Goal: Task Accomplishment & Management: Complete application form

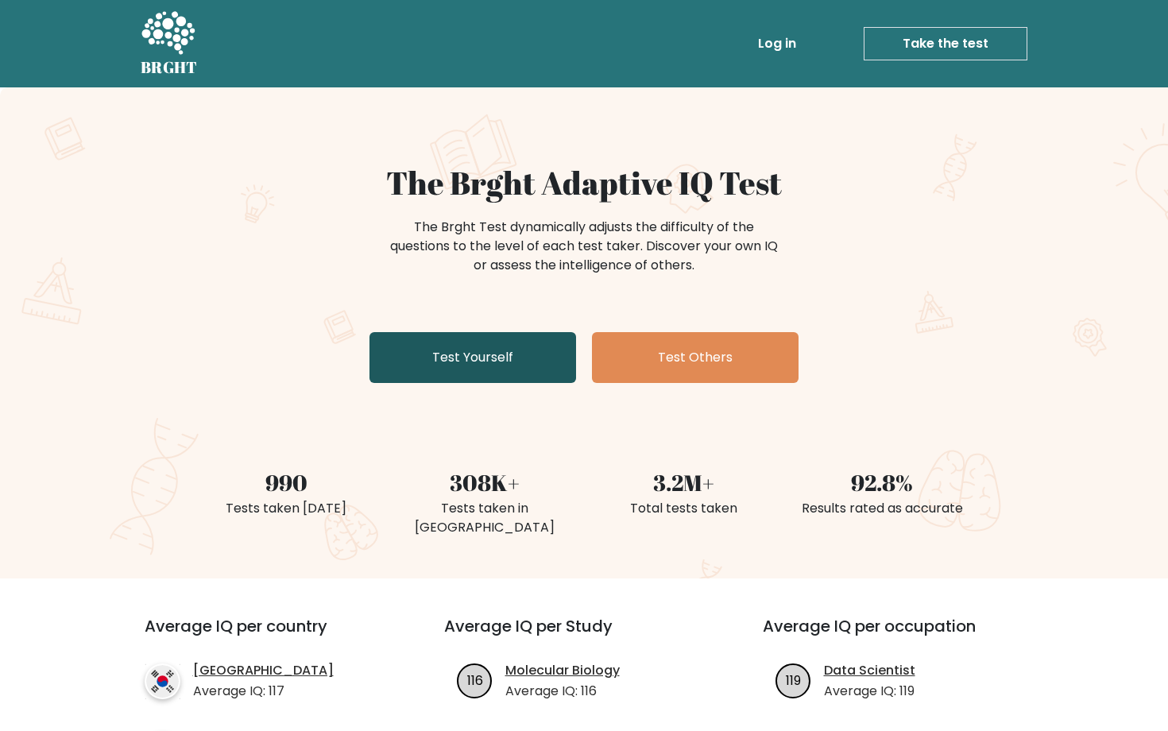
click at [528, 358] on link "Test Yourself" at bounding box center [472, 357] width 207 height 51
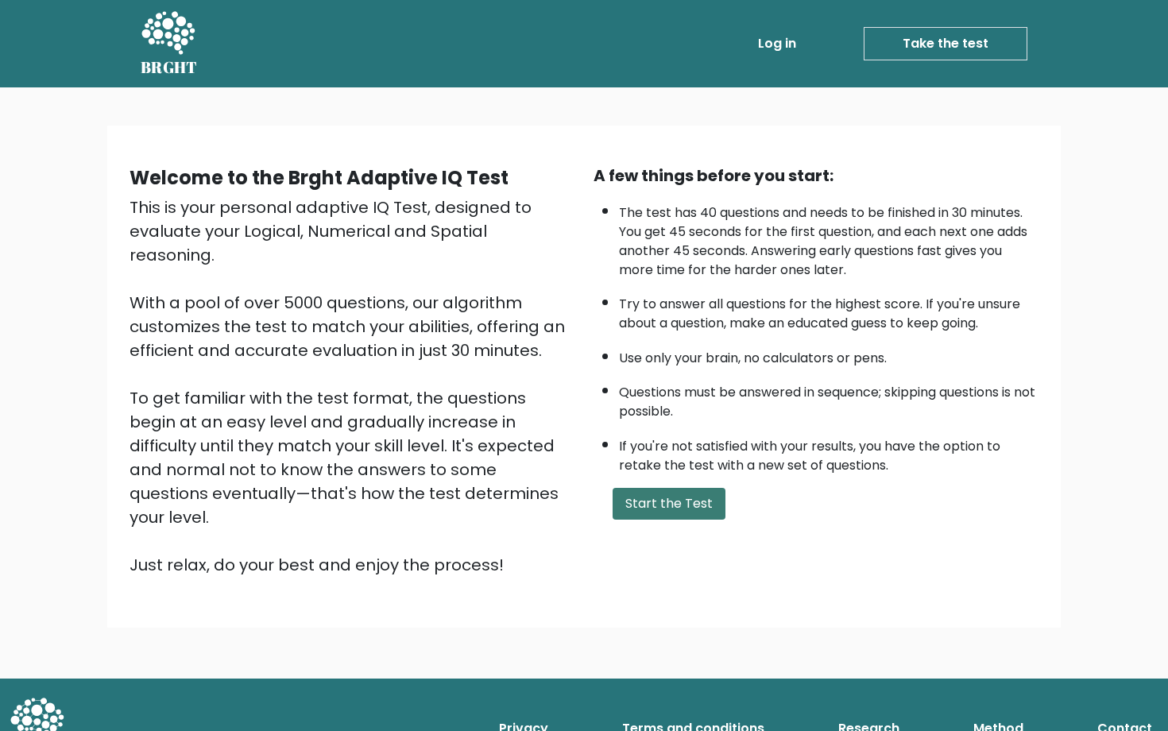
click at [707, 499] on button "Start the Test" at bounding box center [669, 504] width 113 height 32
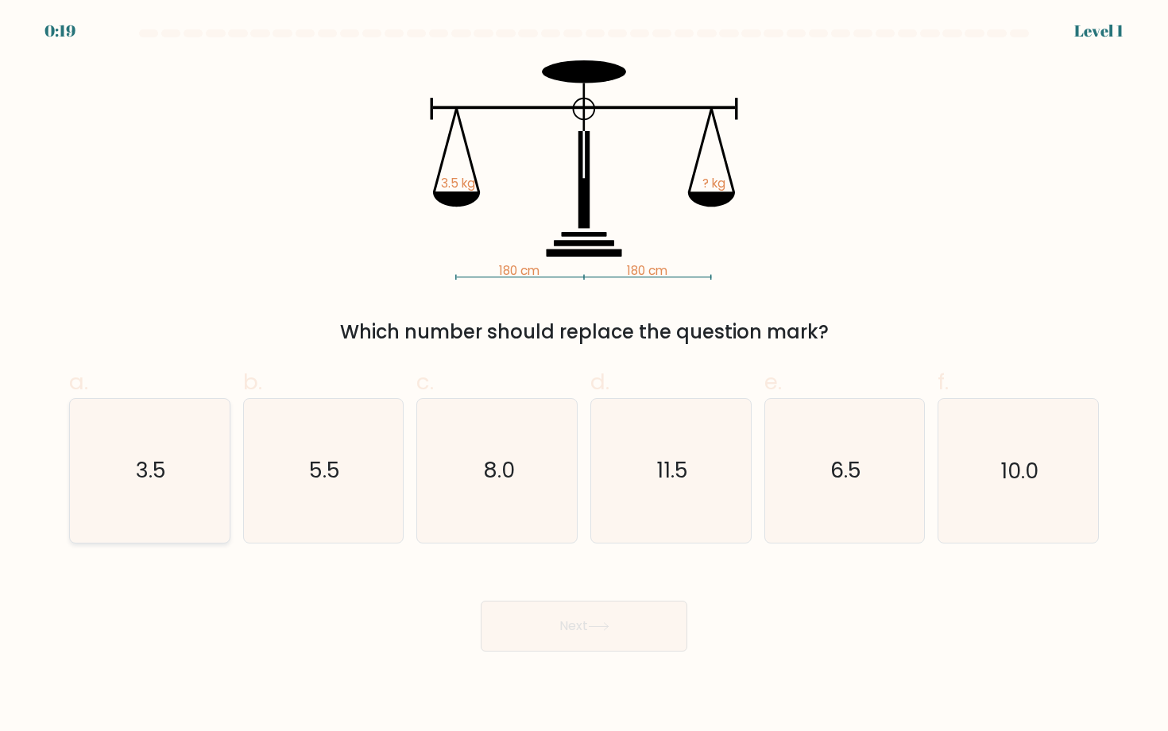
click at [149, 477] on text "3.5" at bounding box center [151, 470] width 30 height 29
click at [584, 376] on input "a. 3.5" at bounding box center [584, 370] width 1 height 10
radio input "true"
click at [565, 636] on button "Next" at bounding box center [584, 626] width 207 height 51
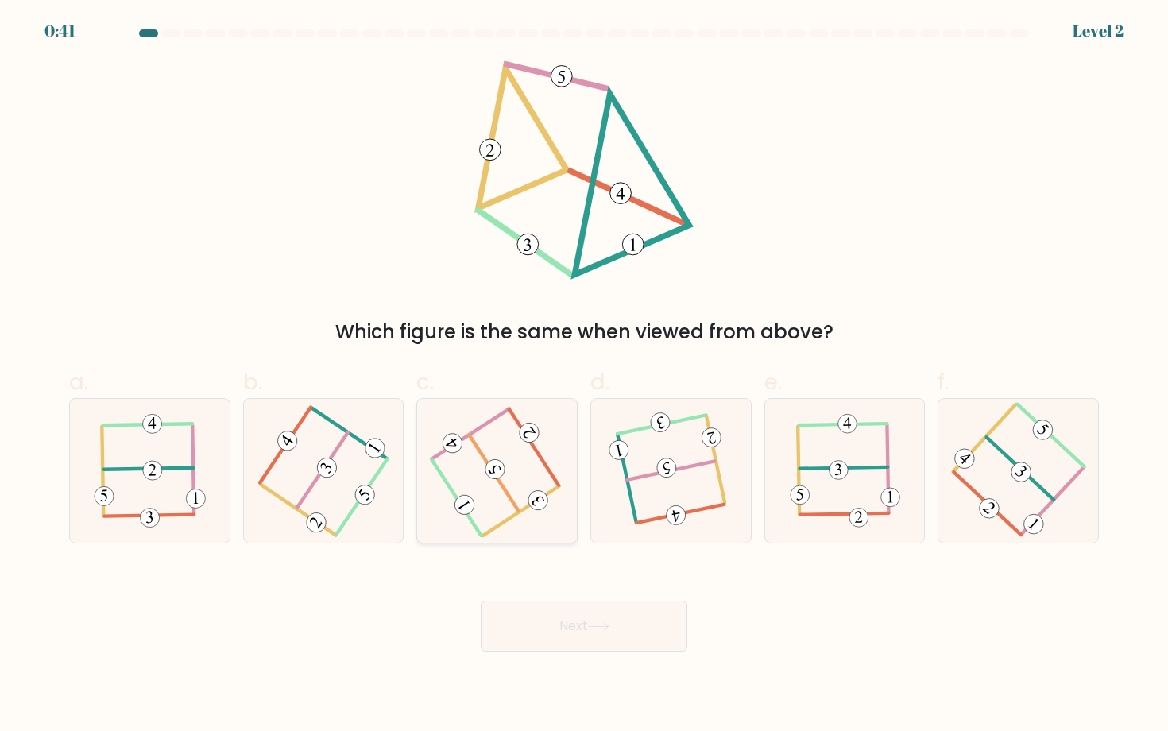
click at [512, 467] on icon at bounding box center [497, 470] width 114 height 114
click at [584, 376] on input "c." at bounding box center [584, 370] width 1 height 10
radio input "true"
click at [582, 614] on button "Next" at bounding box center [584, 626] width 207 height 51
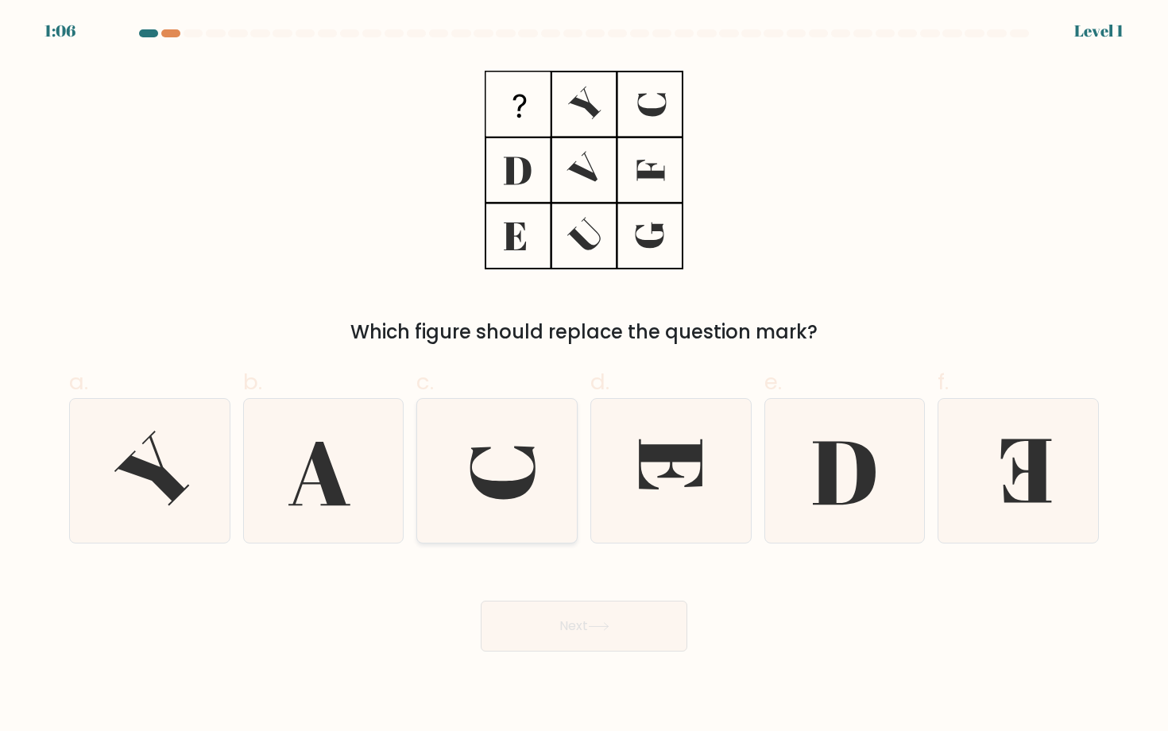
click at [535, 487] on icon at bounding box center [497, 470] width 143 height 143
click at [584, 376] on input "c." at bounding box center [584, 370] width 1 height 10
radio input "true"
click at [593, 627] on icon at bounding box center [598, 626] width 19 height 7
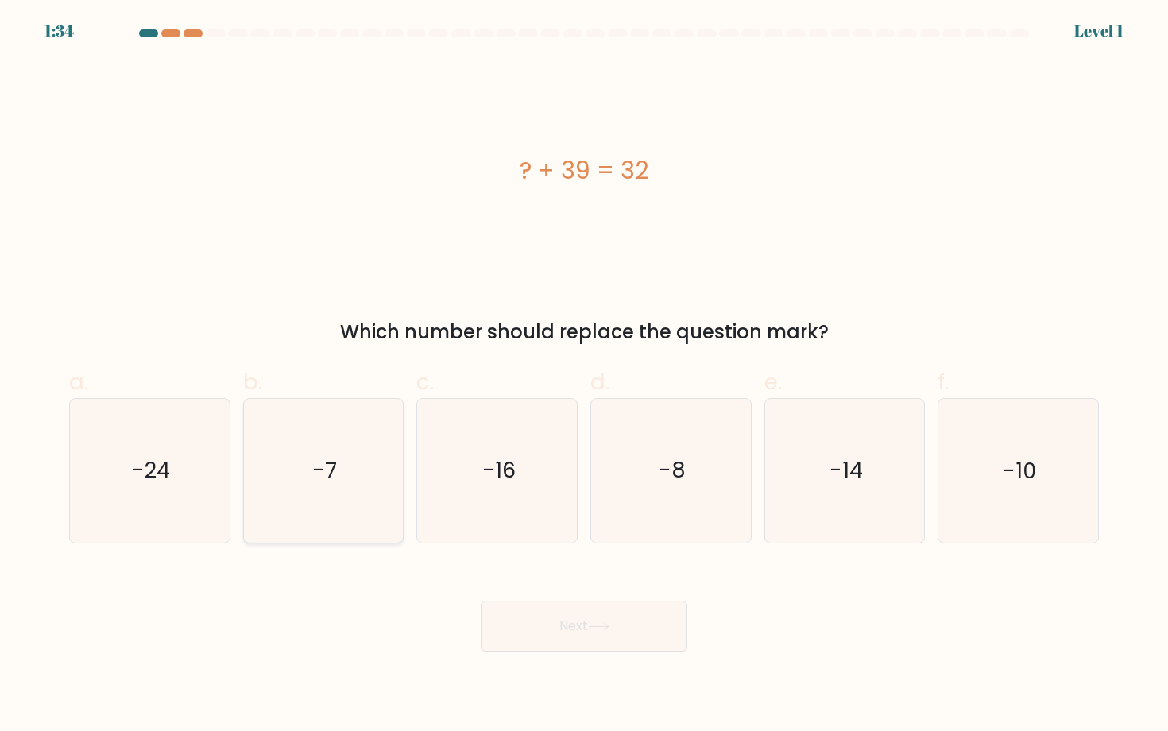
click at [361, 450] on icon "-7" at bounding box center [323, 470] width 143 height 143
click at [584, 376] on input "b. -7" at bounding box center [584, 370] width 1 height 10
radio input "true"
click at [557, 619] on button "Next" at bounding box center [584, 626] width 207 height 51
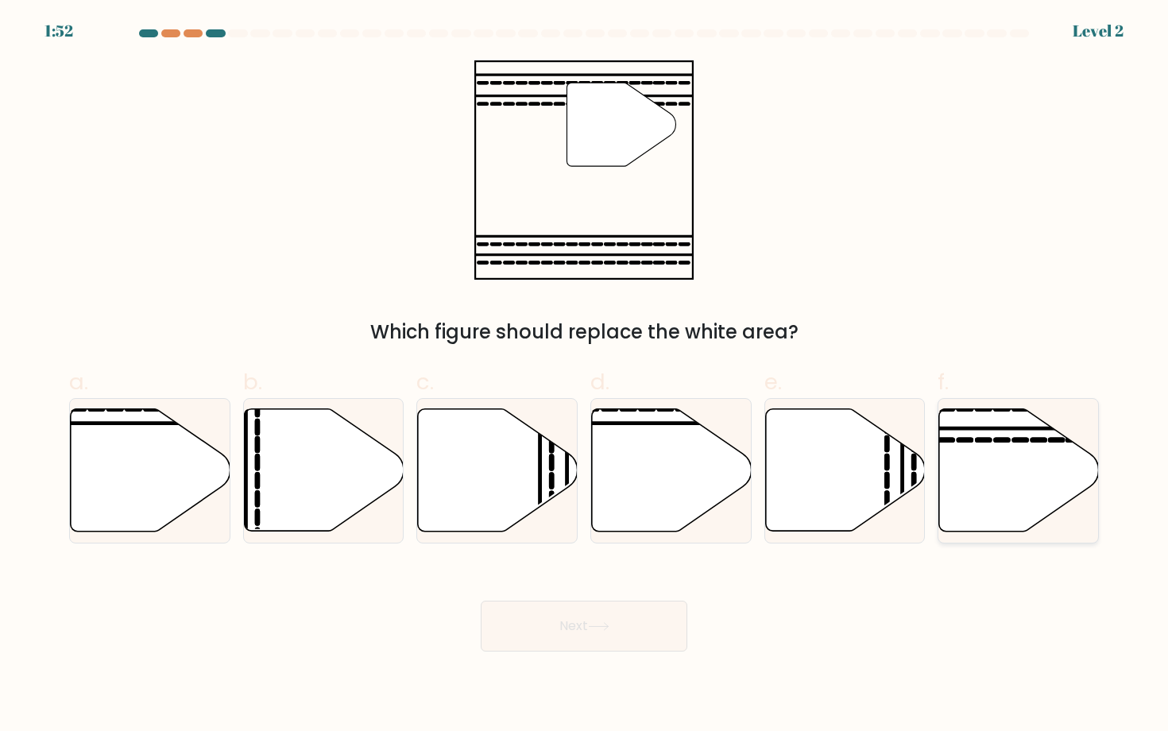
click at [976, 454] on icon at bounding box center [1019, 470] width 160 height 122
click at [585, 376] on input "f." at bounding box center [584, 370] width 1 height 10
radio input "true"
click at [599, 613] on button "Next" at bounding box center [584, 626] width 207 height 51
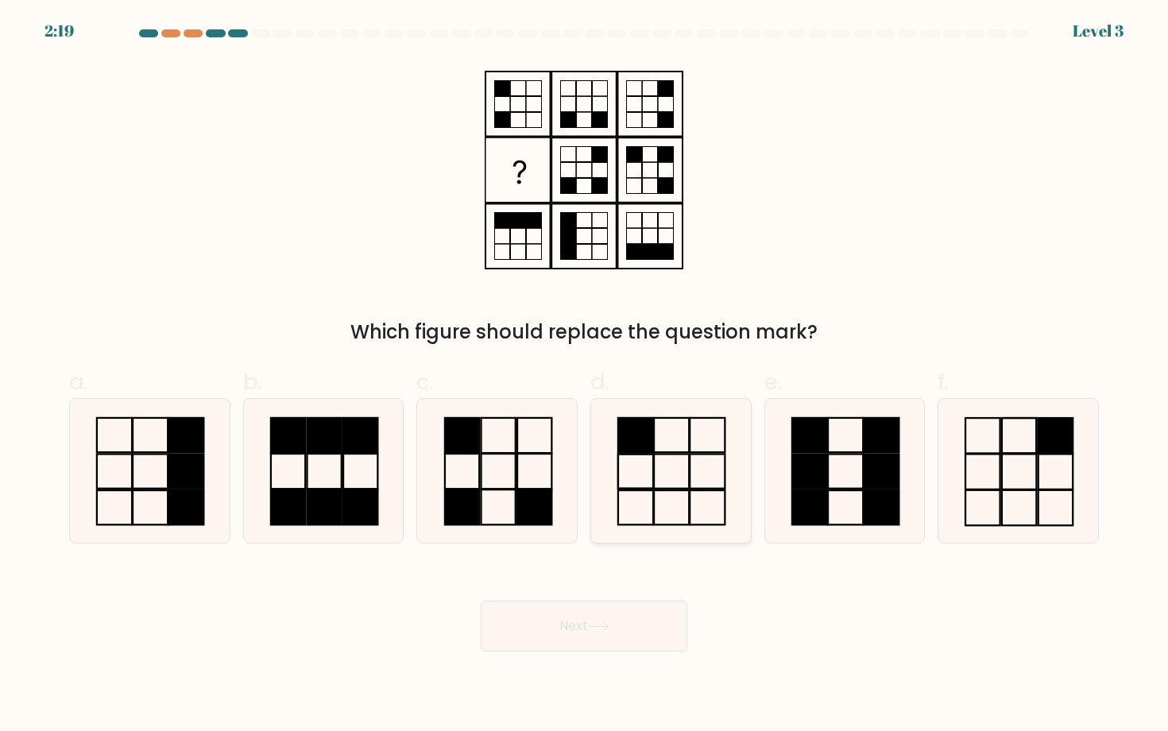
click at [623, 463] on icon at bounding box center [670, 470] width 143 height 143
click at [585, 376] on input "d." at bounding box center [584, 370] width 1 height 10
radio input "true"
click at [615, 622] on button "Next" at bounding box center [584, 626] width 207 height 51
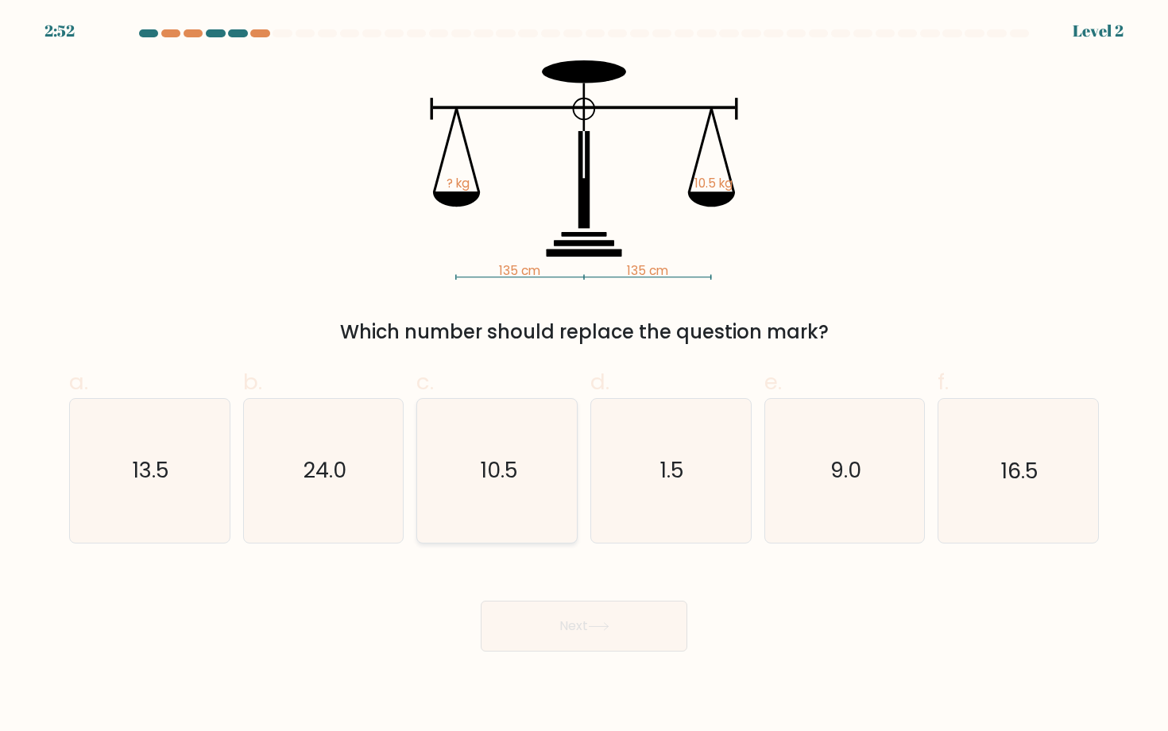
click at [534, 473] on icon "10.5" at bounding box center [497, 470] width 143 height 143
click at [584, 376] on input "c. 10.5" at bounding box center [584, 370] width 1 height 10
radio input "true"
click at [582, 627] on button "Next" at bounding box center [584, 626] width 207 height 51
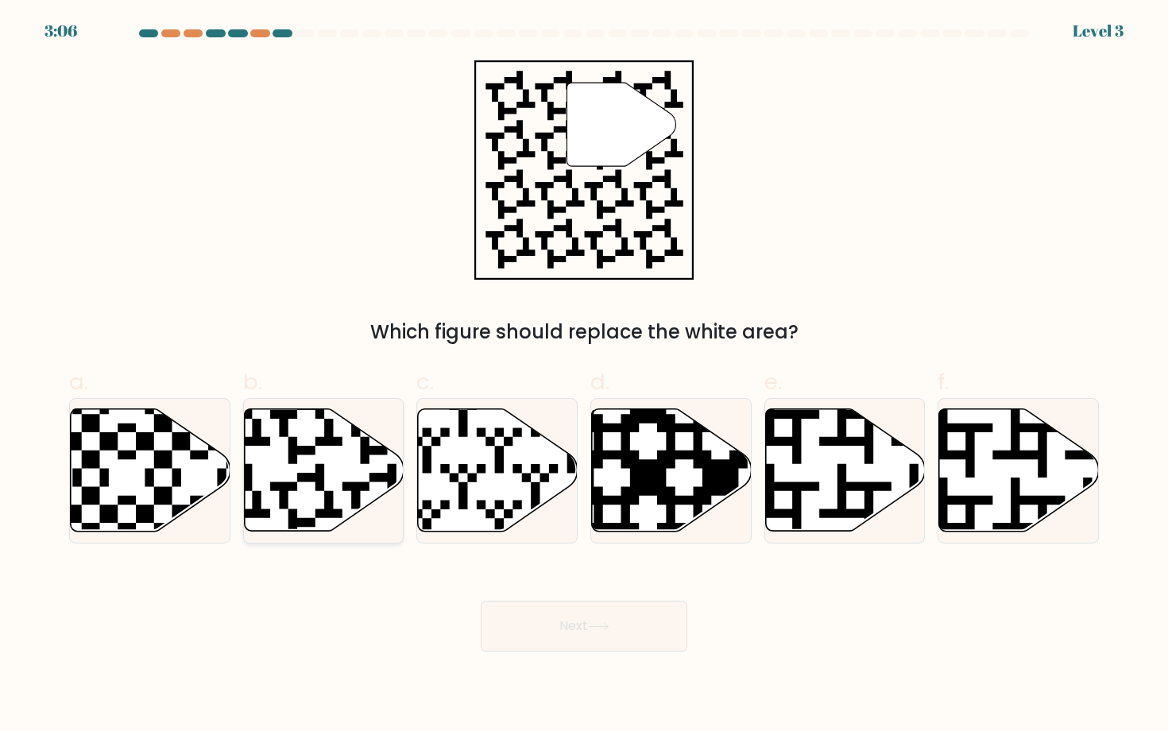
click at [344, 468] on icon at bounding box center [324, 470] width 160 height 122
click at [584, 376] on input "b." at bounding box center [584, 370] width 1 height 10
radio input "true"
click at [604, 620] on button "Next" at bounding box center [584, 626] width 207 height 51
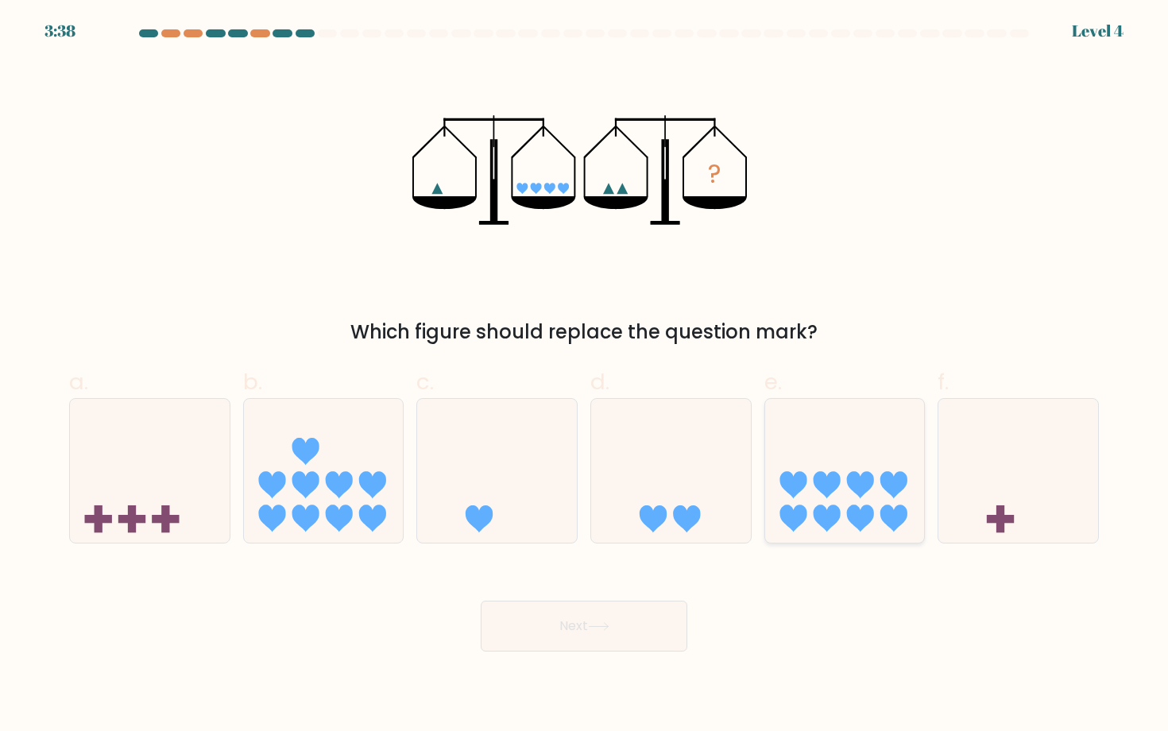
click at [849, 508] on icon at bounding box center [860, 518] width 27 height 27
click at [585, 376] on input "e." at bounding box center [584, 370] width 1 height 10
radio input "true"
click at [634, 622] on button "Next" at bounding box center [584, 626] width 207 height 51
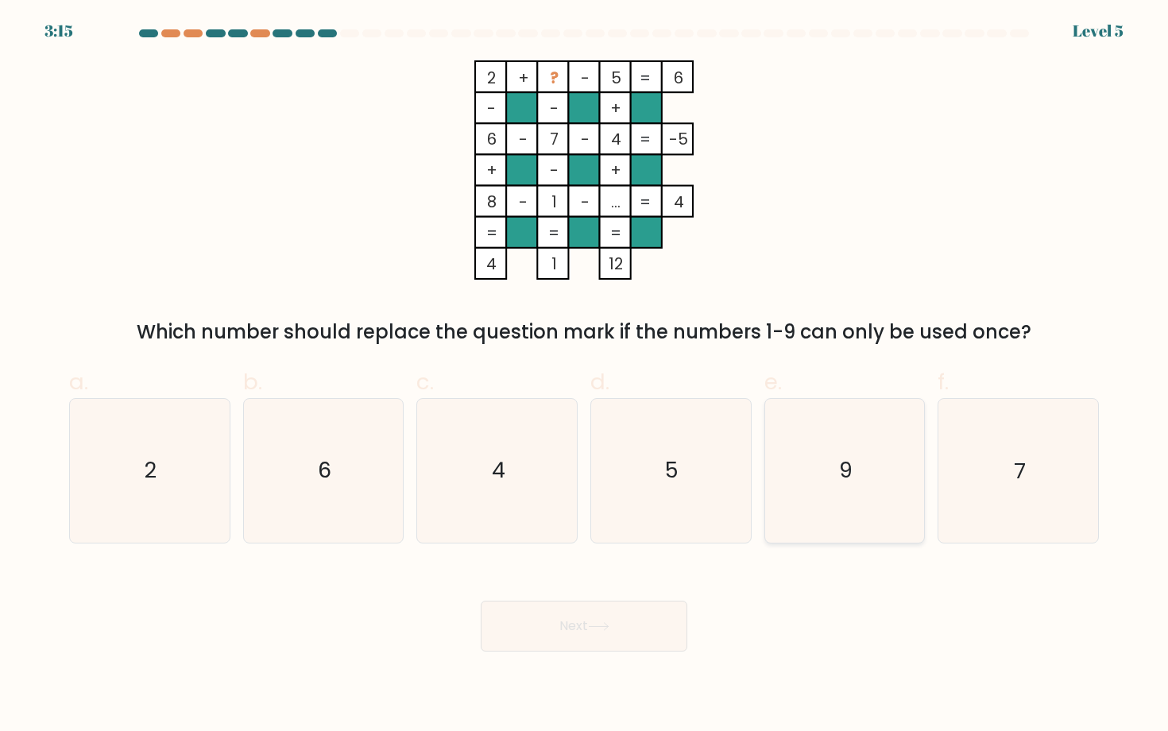
click at [873, 483] on icon "9" at bounding box center [844, 470] width 143 height 143
click at [585, 376] on input "e. 9" at bounding box center [584, 370] width 1 height 10
radio input "true"
click at [594, 620] on button "Next" at bounding box center [584, 626] width 207 height 51
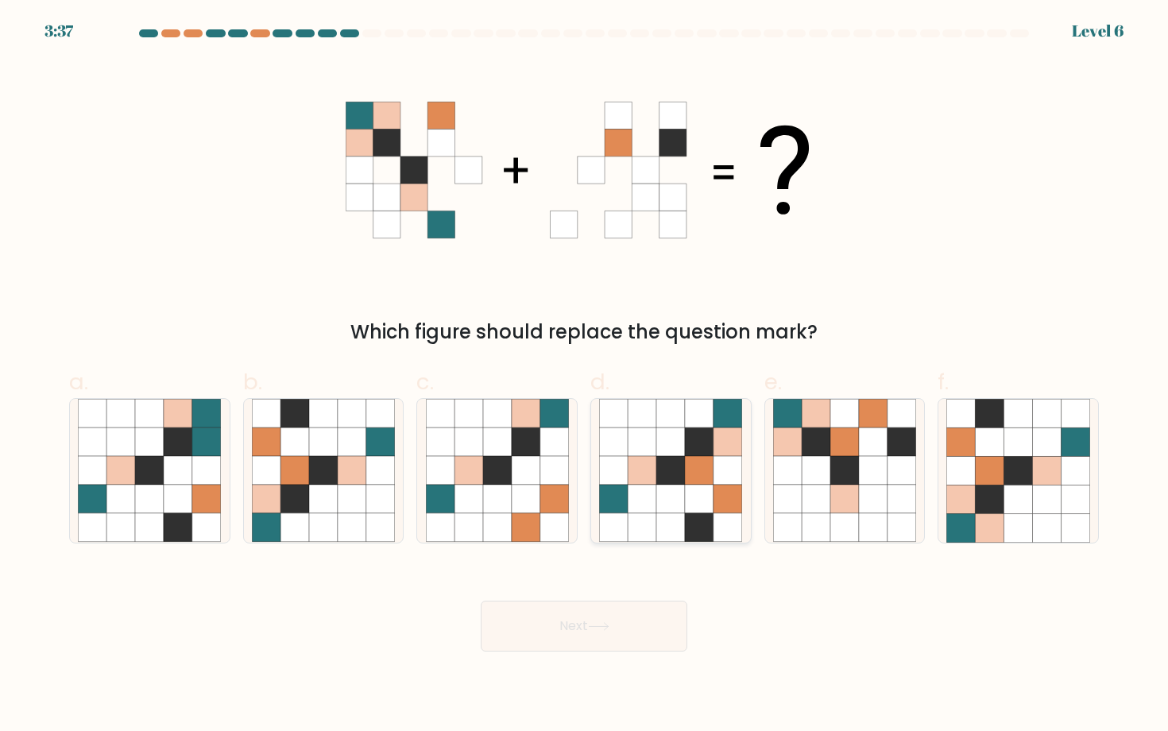
click at [724, 477] on icon at bounding box center [727, 470] width 29 height 29
click at [585, 376] on input "d." at bounding box center [584, 370] width 1 height 10
radio input "true"
click at [630, 621] on button "Next" at bounding box center [584, 626] width 207 height 51
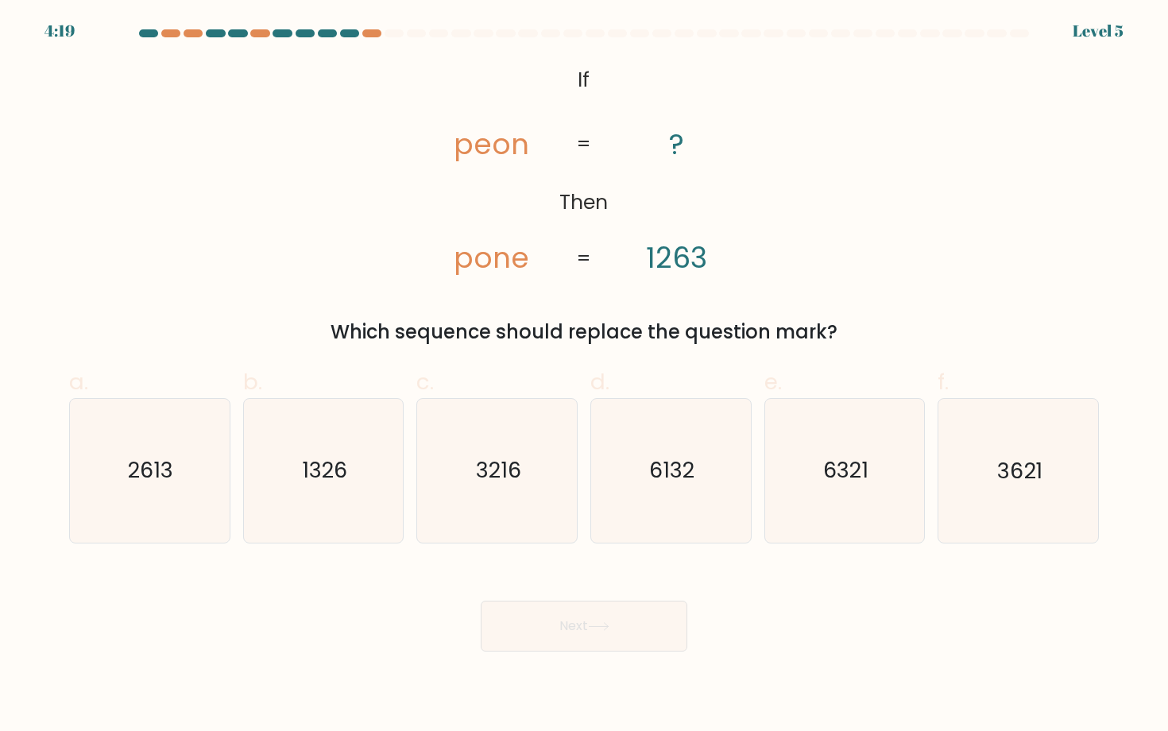
click at [630, 621] on button "Next" at bounding box center [584, 626] width 207 height 51
click at [480, 446] on icon "3216" at bounding box center [497, 470] width 143 height 143
click at [584, 376] on input "c. 3216" at bounding box center [584, 370] width 1 height 10
radio input "true"
click at [655, 640] on button "Next" at bounding box center [584, 626] width 207 height 51
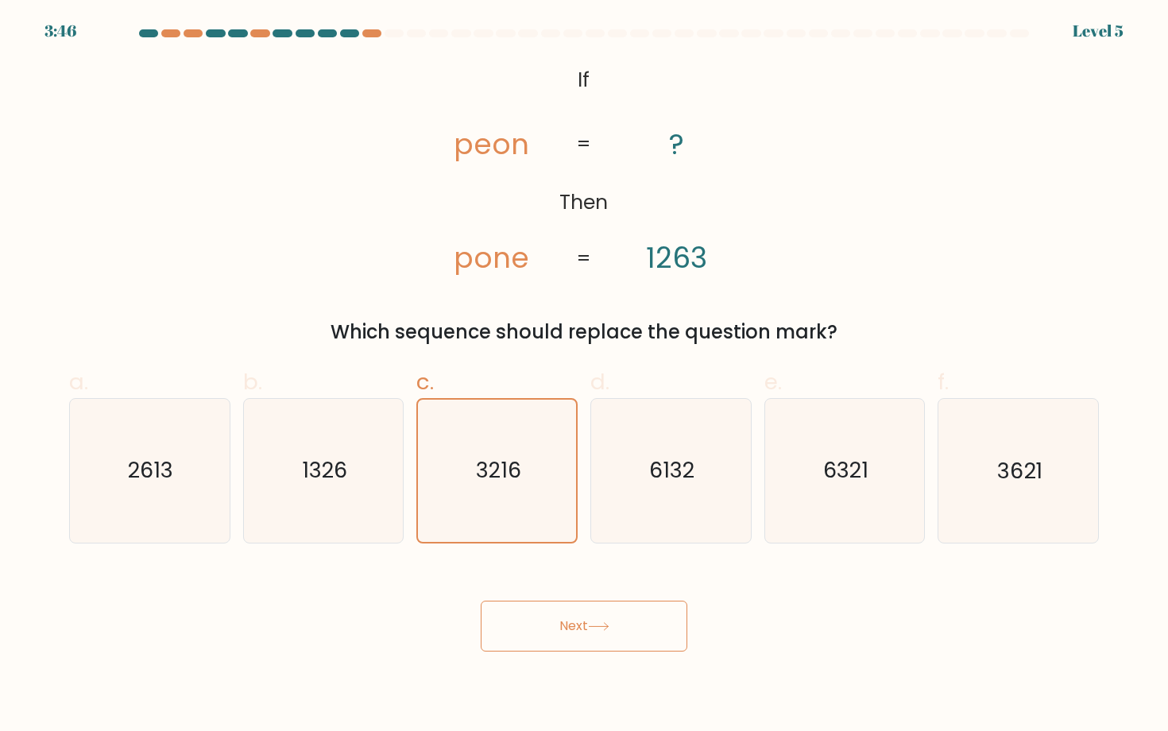
click at [525, 627] on button "Next" at bounding box center [584, 626] width 207 height 51
click at [586, 619] on button "Next" at bounding box center [584, 626] width 207 height 51
click at [585, 620] on button "Next" at bounding box center [584, 626] width 207 height 51
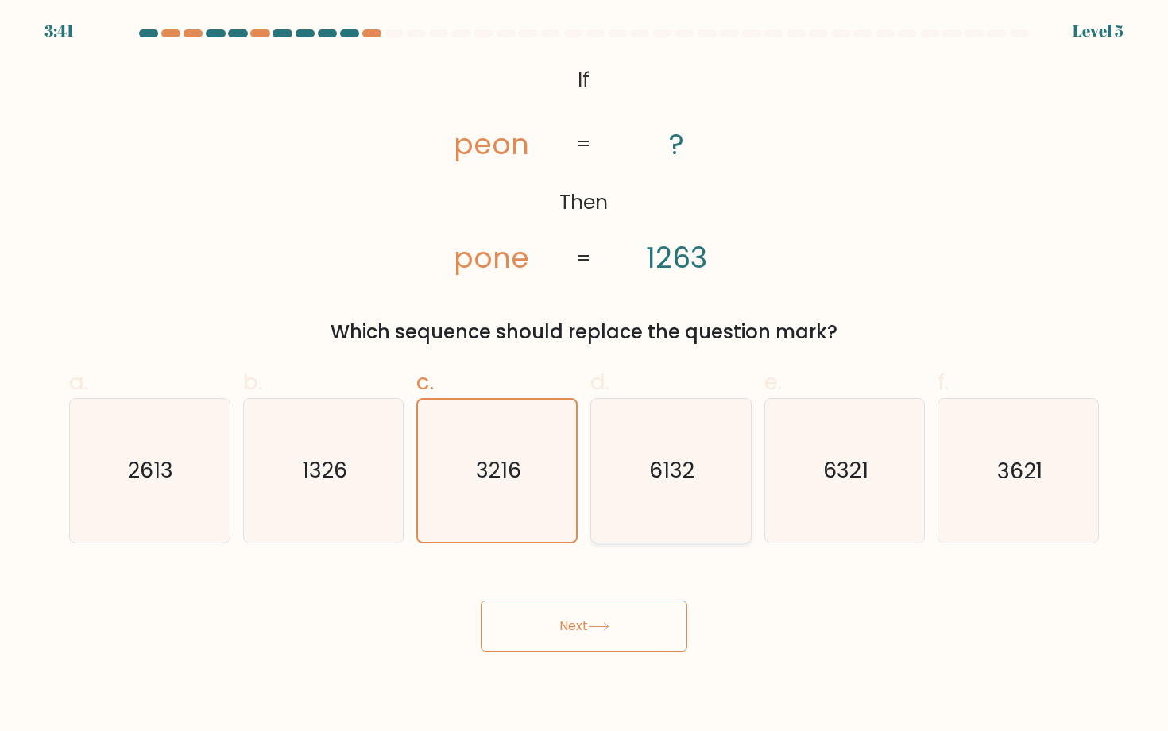
click at [640, 514] on icon "6132" at bounding box center [670, 470] width 143 height 143
click at [585, 376] on input "d. 6132" at bounding box center [584, 370] width 1 height 10
radio input "true"
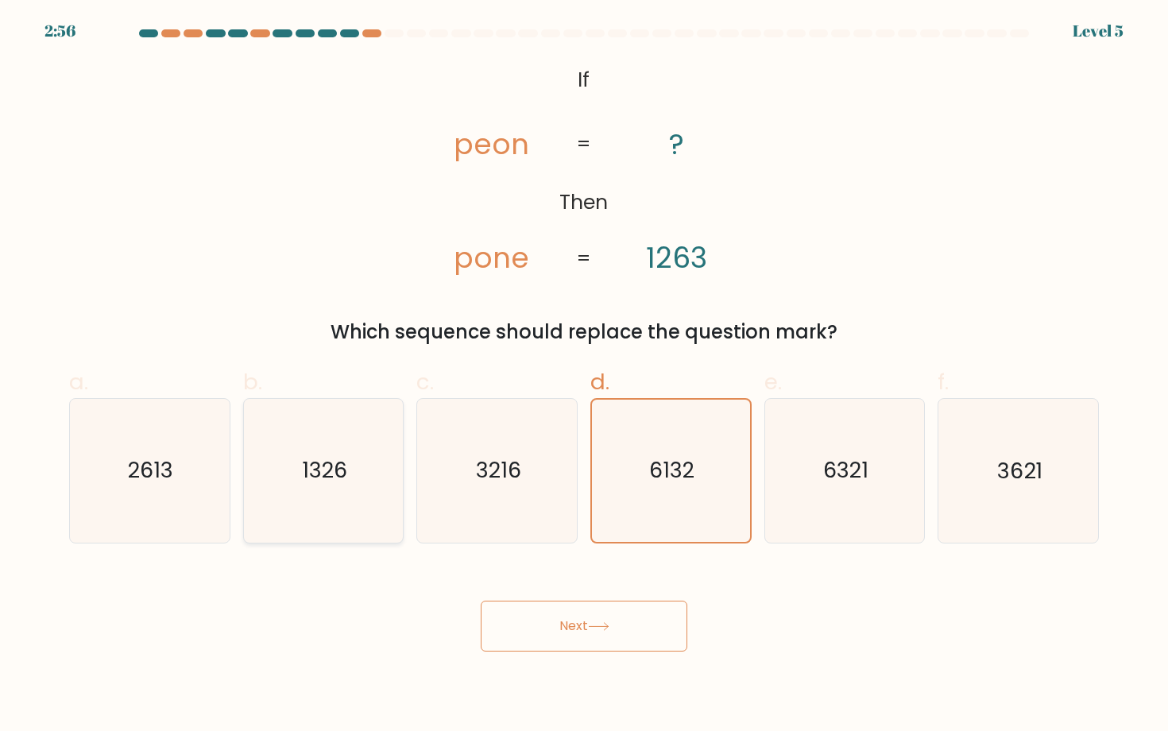
click at [347, 458] on icon "1326" at bounding box center [323, 470] width 143 height 143
click at [584, 376] on input "b. 1326" at bounding box center [584, 370] width 1 height 10
radio input "true"
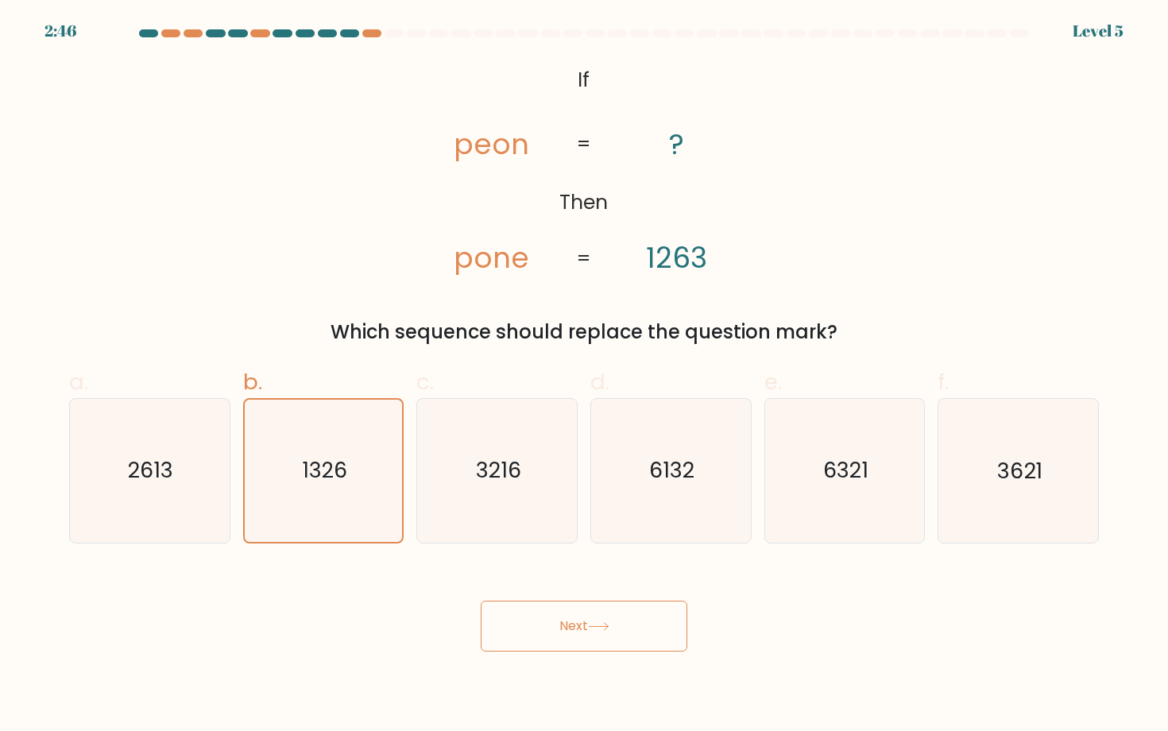
click at [559, 632] on button "Next" at bounding box center [584, 626] width 207 height 51
click at [553, 634] on button "Next" at bounding box center [584, 626] width 207 height 51
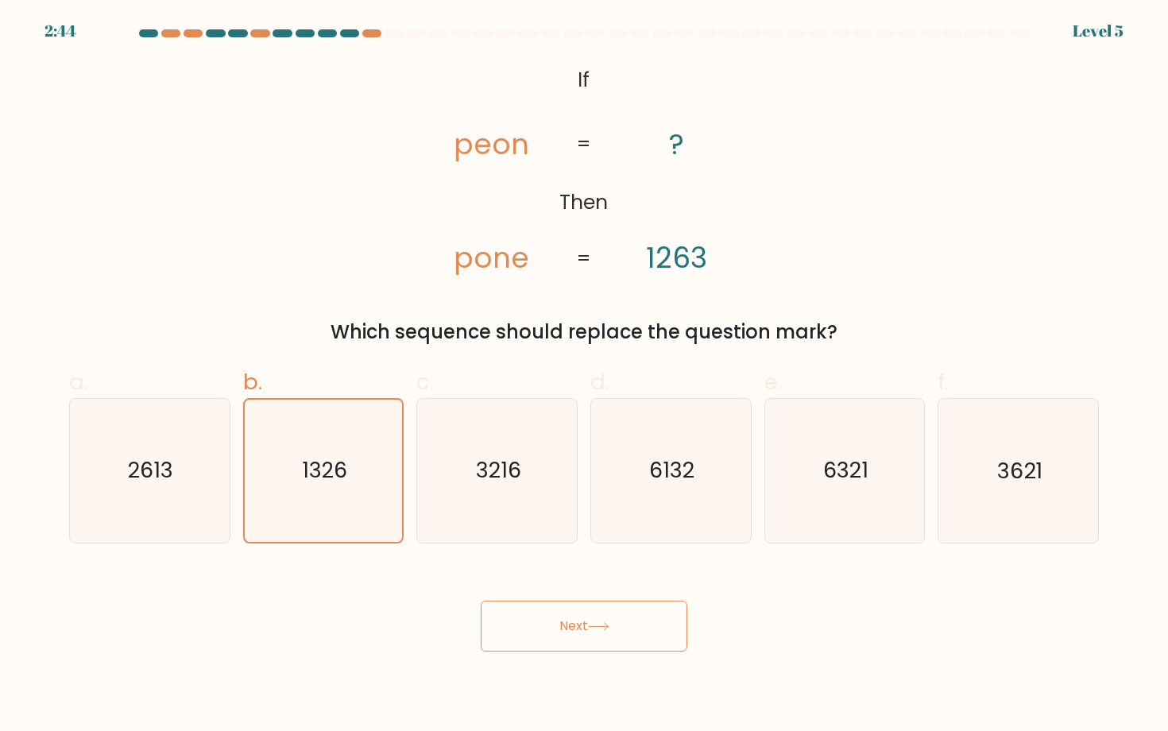
click at [481, 601] on button "Next" at bounding box center [584, 626] width 207 height 51
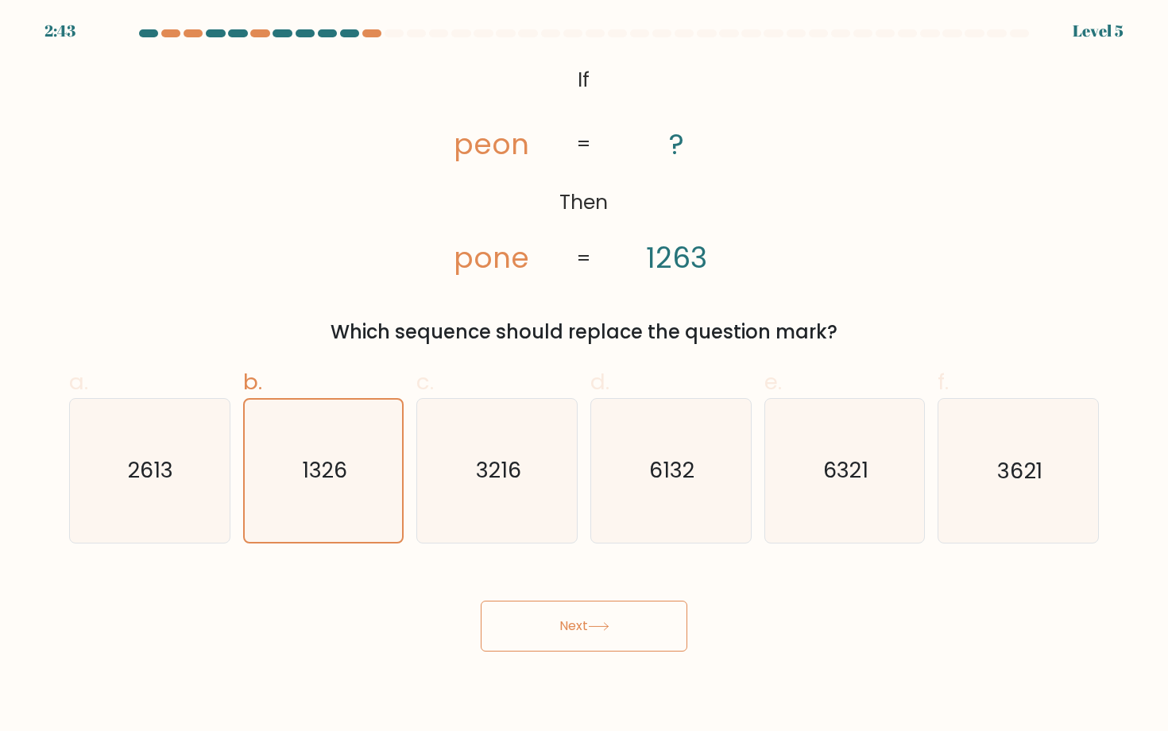
click at [481, 601] on button "Next" at bounding box center [584, 626] width 207 height 51
click at [620, 618] on button "Next" at bounding box center [584, 626] width 207 height 51
click at [621, 620] on button "Next" at bounding box center [584, 626] width 207 height 51
click at [589, 625] on button "Next" at bounding box center [584, 626] width 207 height 51
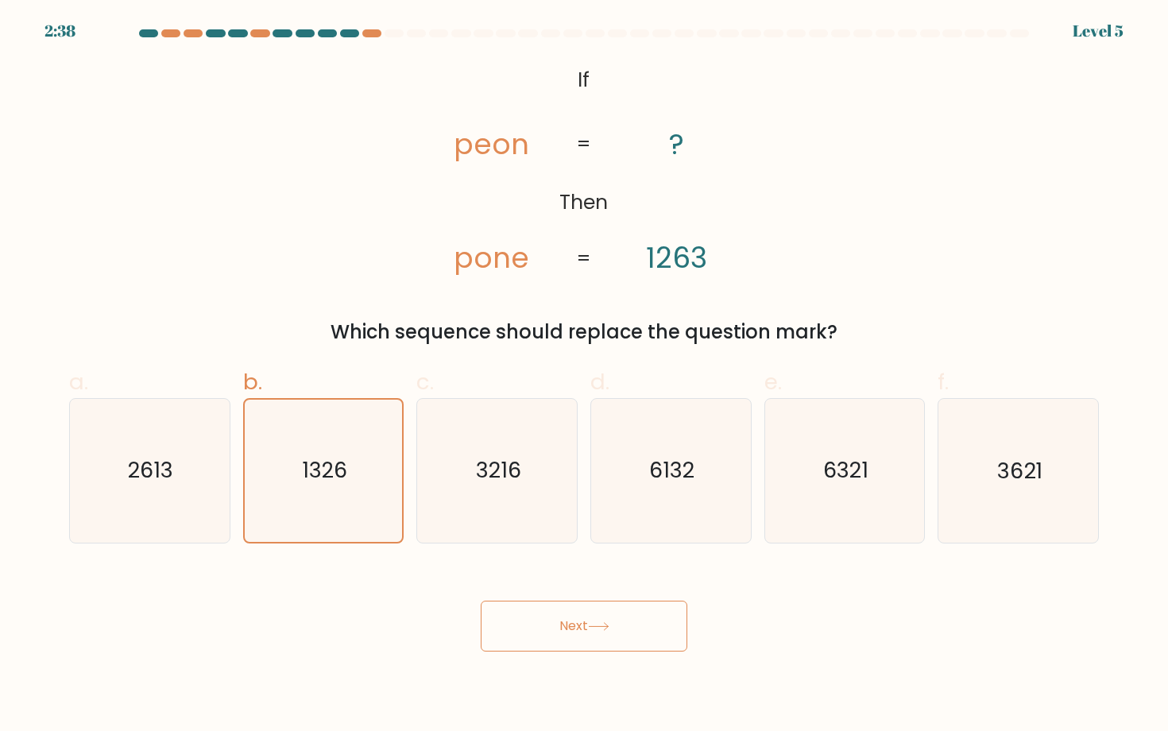
click at [589, 625] on button "Next" at bounding box center [584, 626] width 207 height 51
click at [481, 601] on button "Next" at bounding box center [584, 626] width 207 height 51
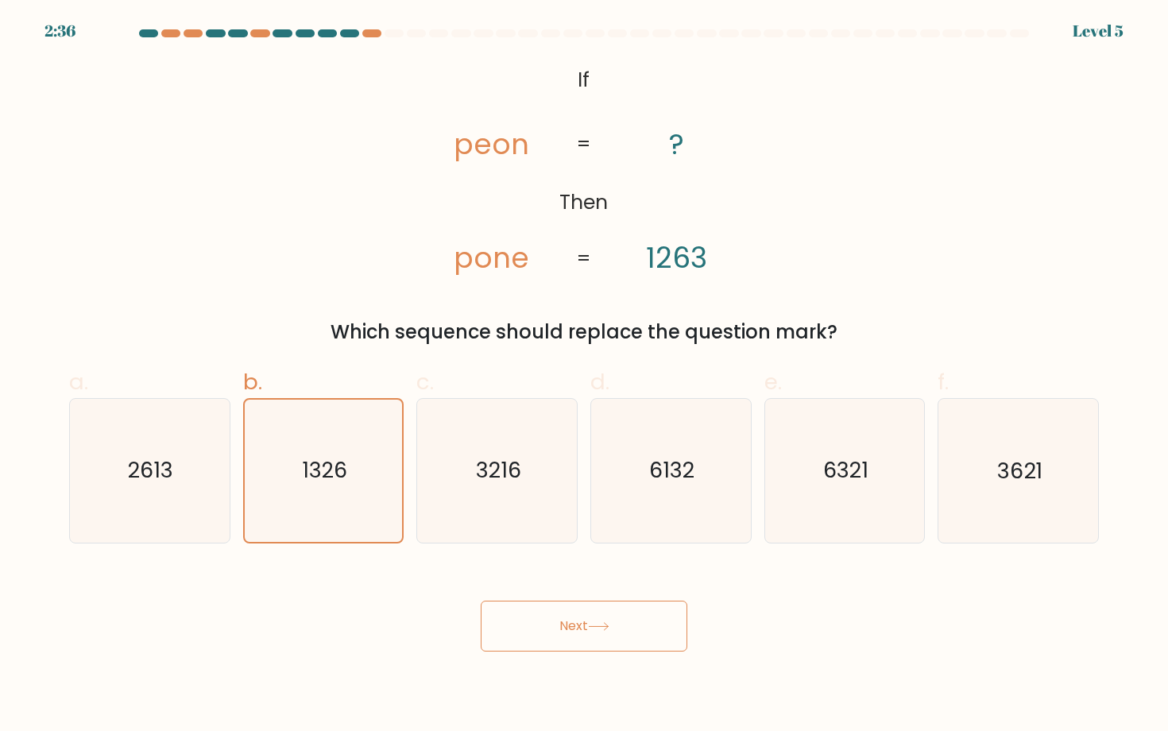
click at [481, 601] on button "Next" at bounding box center [584, 626] width 207 height 51
click at [514, 504] on icon "3216" at bounding box center [497, 470] width 143 height 143
click at [584, 376] on input "c. 3216" at bounding box center [584, 370] width 1 height 10
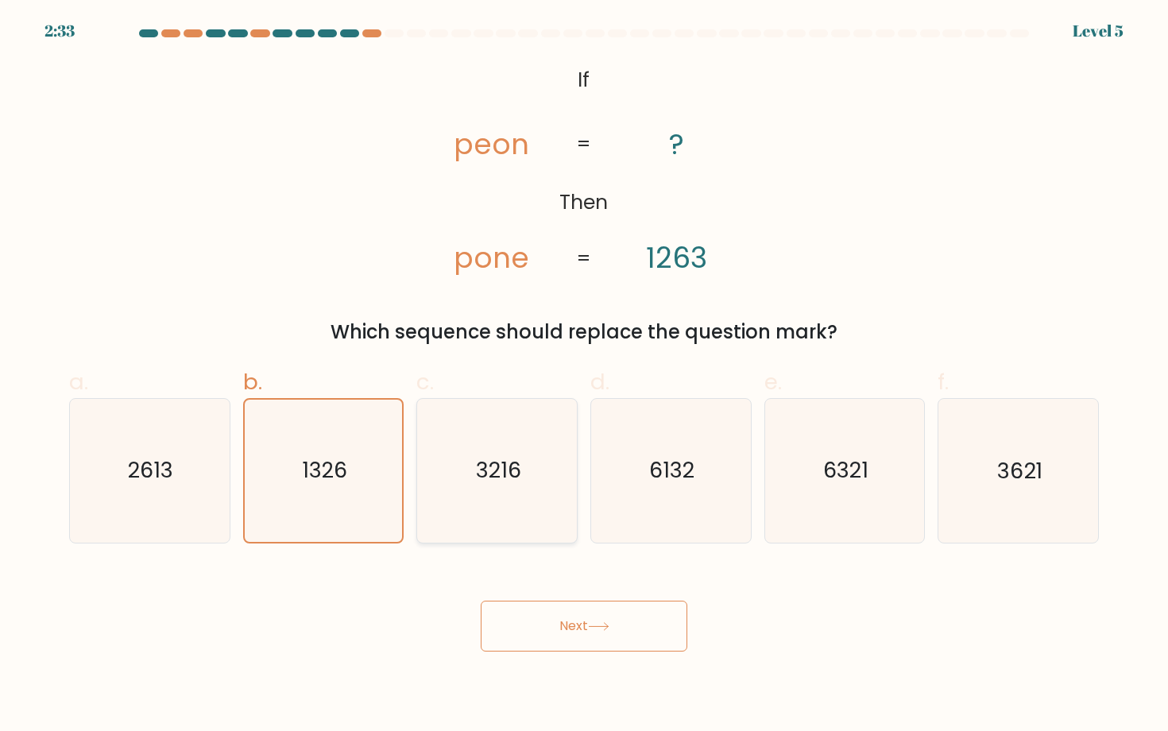
radio input "true"
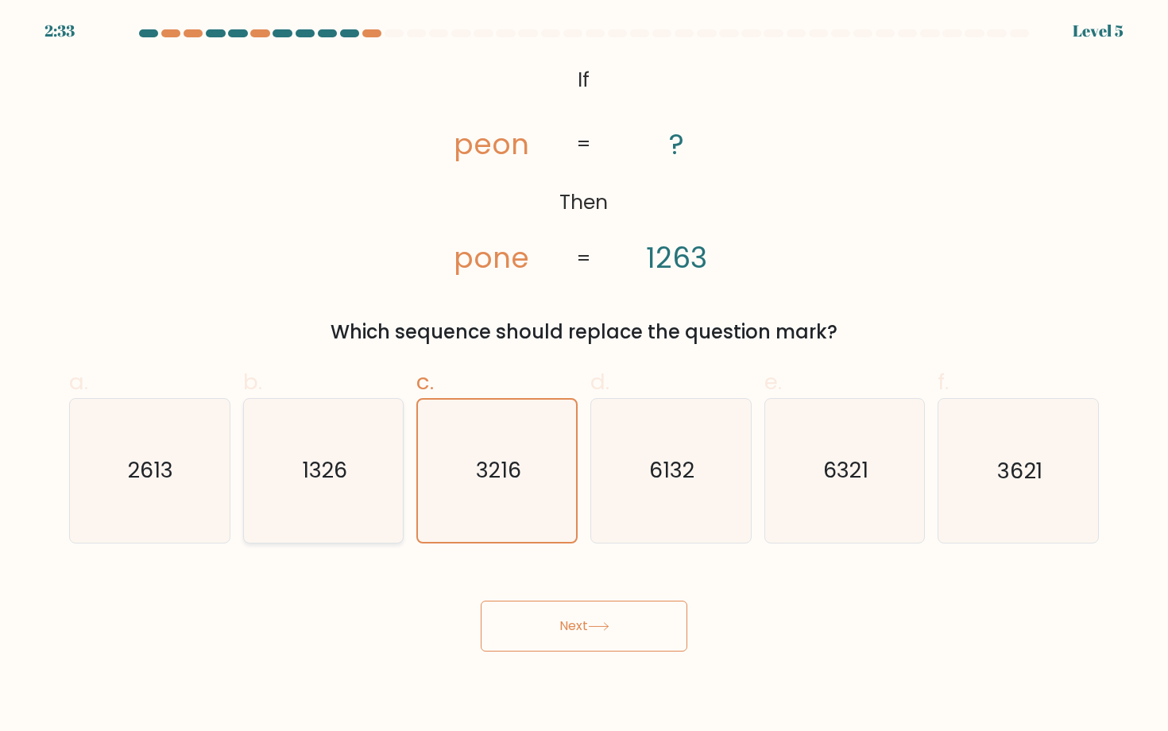
click at [358, 492] on icon "1326" at bounding box center [323, 470] width 143 height 143
click at [584, 376] on input "b. 1326" at bounding box center [584, 370] width 1 height 10
radio input "true"
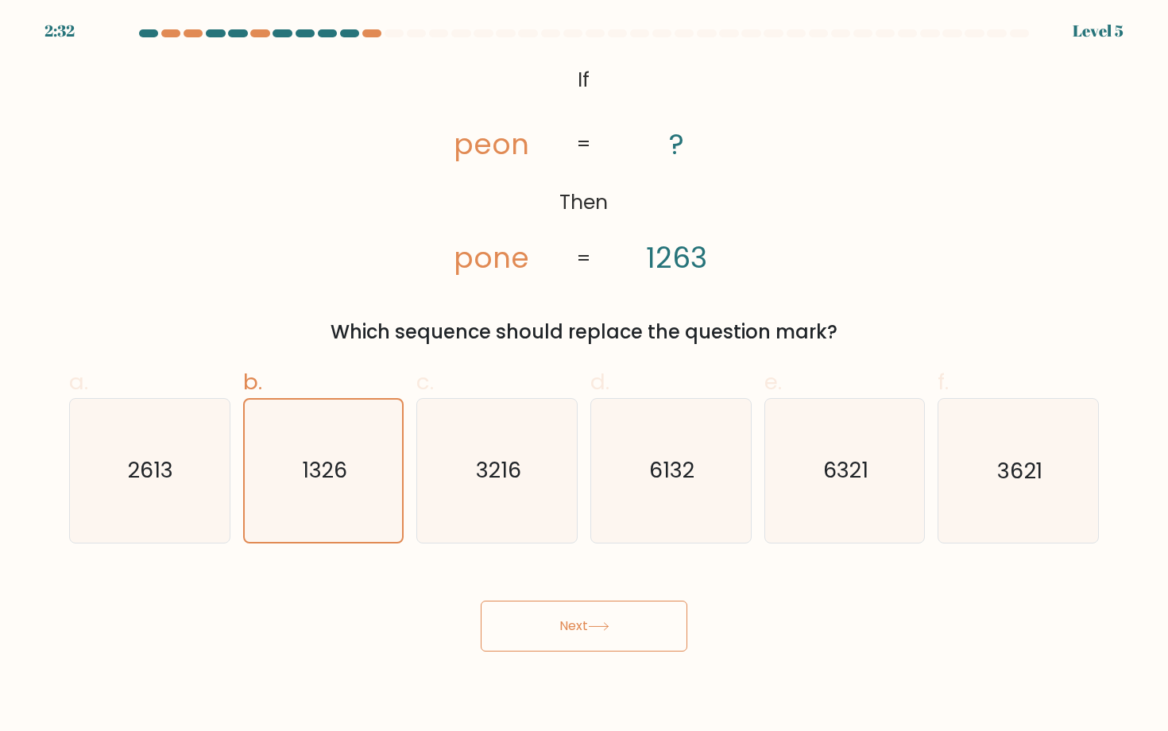
click at [552, 616] on button "Next" at bounding box center [584, 626] width 207 height 51
click at [481, 601] on button "Next" at bounding box center [584, 626] width 207 height 51
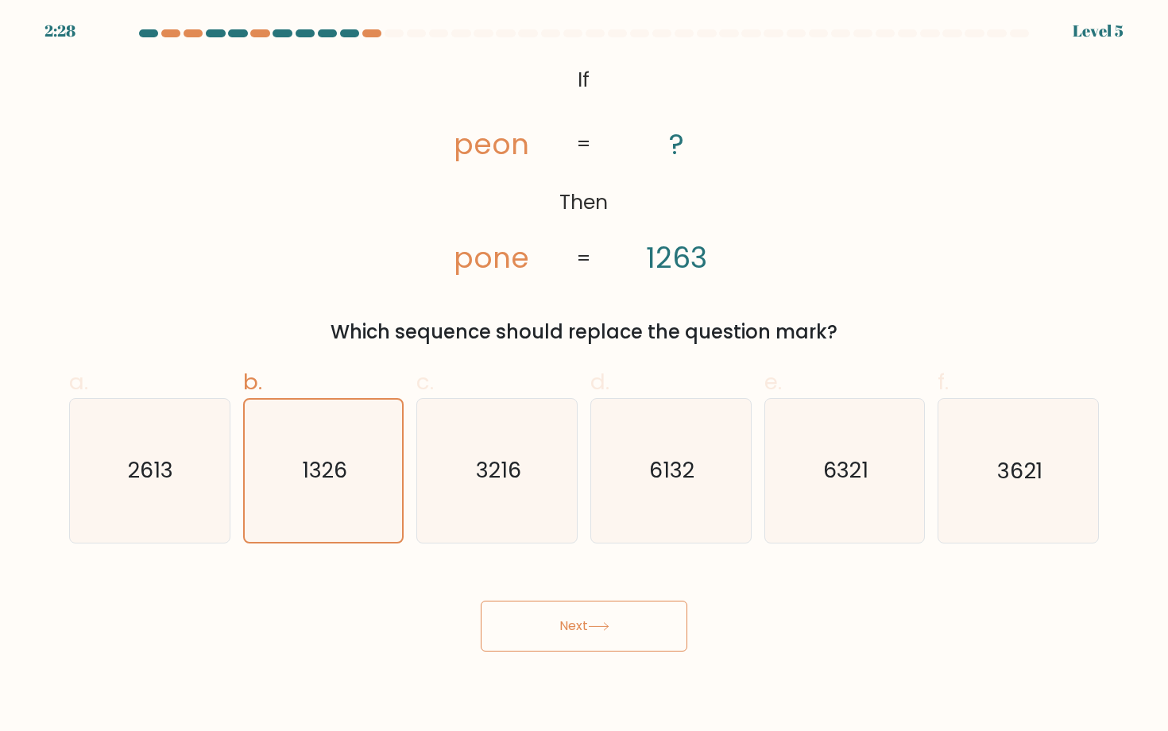
click at [481, 601] on button "Next" at bounding box center [584, 626] width 207 height 51
click at [545, 614] on button "Next" at bounding box center [584, 626] width 207 height 51
click at [374, 455] on icon "1326" at bounding box center [323, 470] width 143 height 143
click at [584, 376] on input "b. 1326" at bounding box center [584, 370] width 1 height 10
radio input "true"
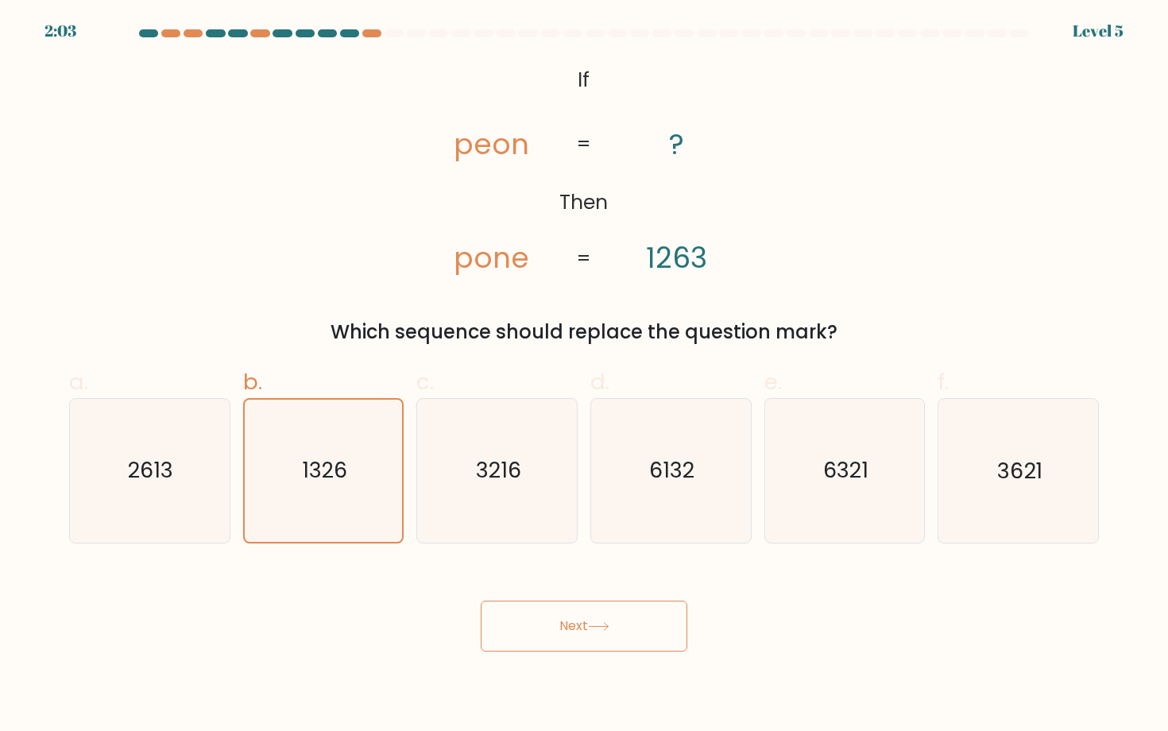
click at [535, 630] on button "Next" at bounding box center [584, 626] width 207 height 51
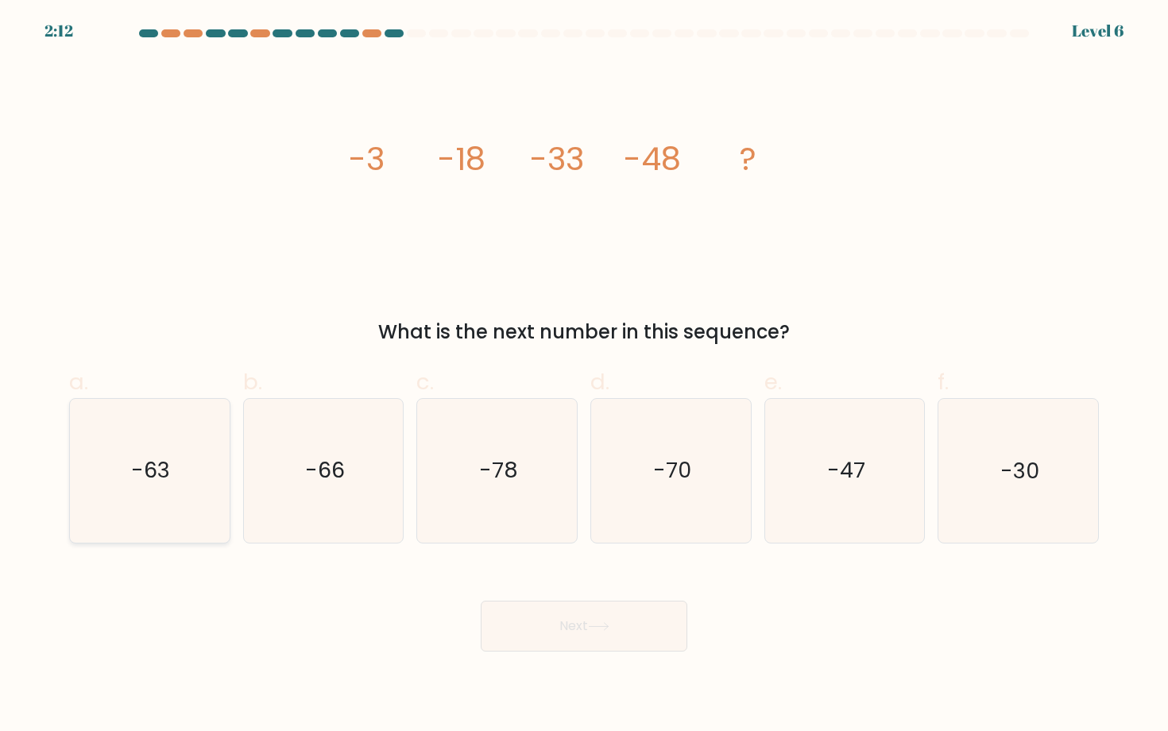
click at [127, 504] on icon "-63" at bounding box center [149, 470] width 143 height 143
click at [584, 376] on input "a. -63" at bounding box center [584, 370] width 1 height 10
radio input "true"
click at [624, 632] on button "Next" at bounding box center [584, 626] width 207 height 51
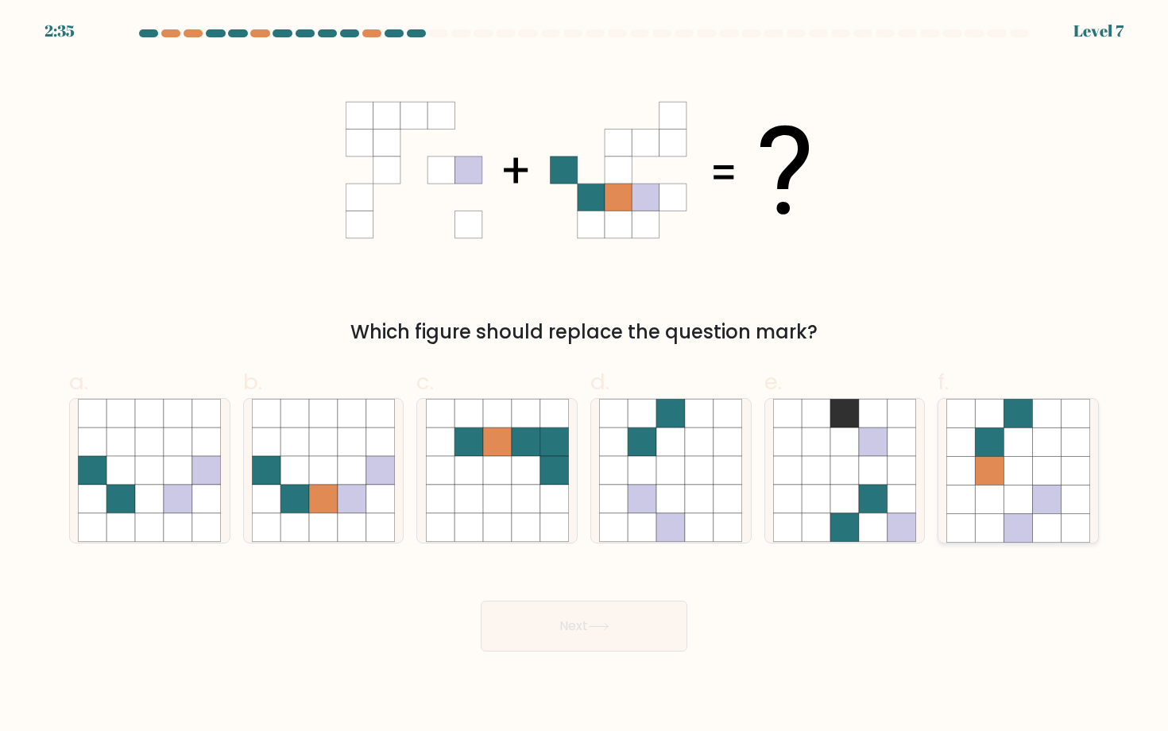
click at [990, 491] on icon at bounding box center [990, 499] width 29 height 29
click at [585, 376] on input "f." at bounding box center [584, 370] width 1 height 10
radio input "true"
click at [596, 606] on button "Next" at bounding box center [584, 626] width 207 height 51
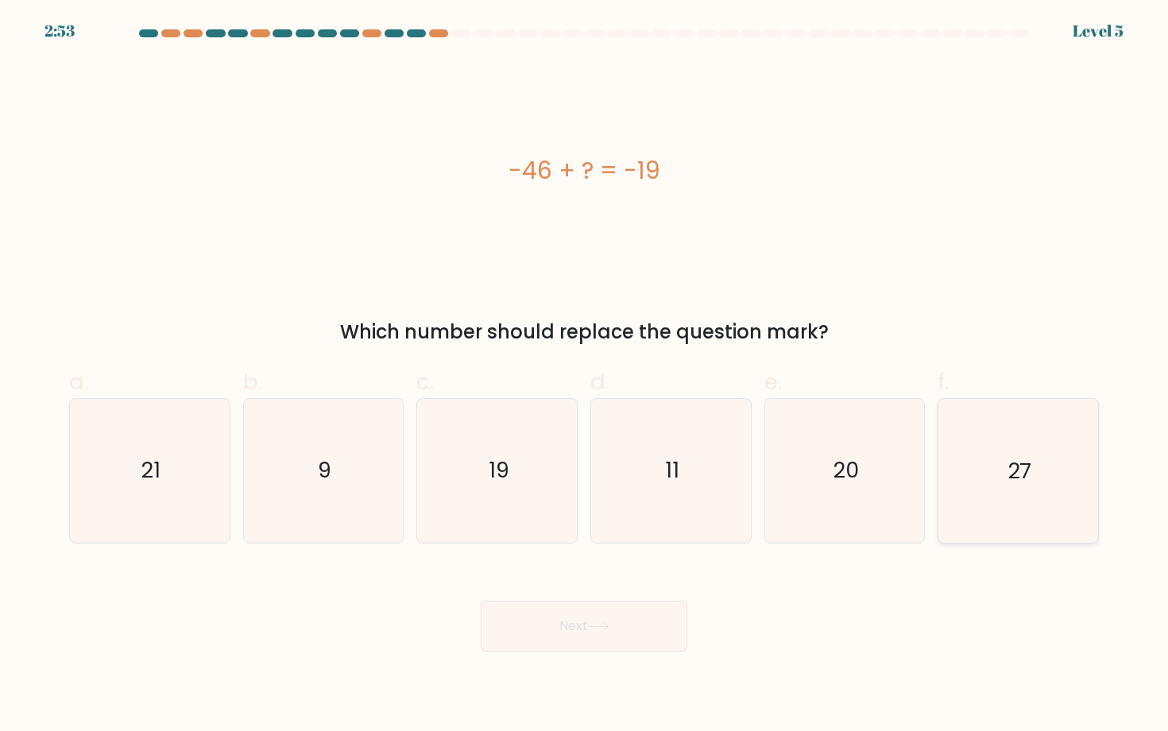
click at [1054, 477] on icon "27" at bounding box center [1017, 470] width 143 height 143
click at [585, 376] on input "f. 27" at bounding box center [584, 370] width 1 height 10
radio input "true"
click at [652, 622] on button "Next" at bounding box center [584, 626] width 207 height 51
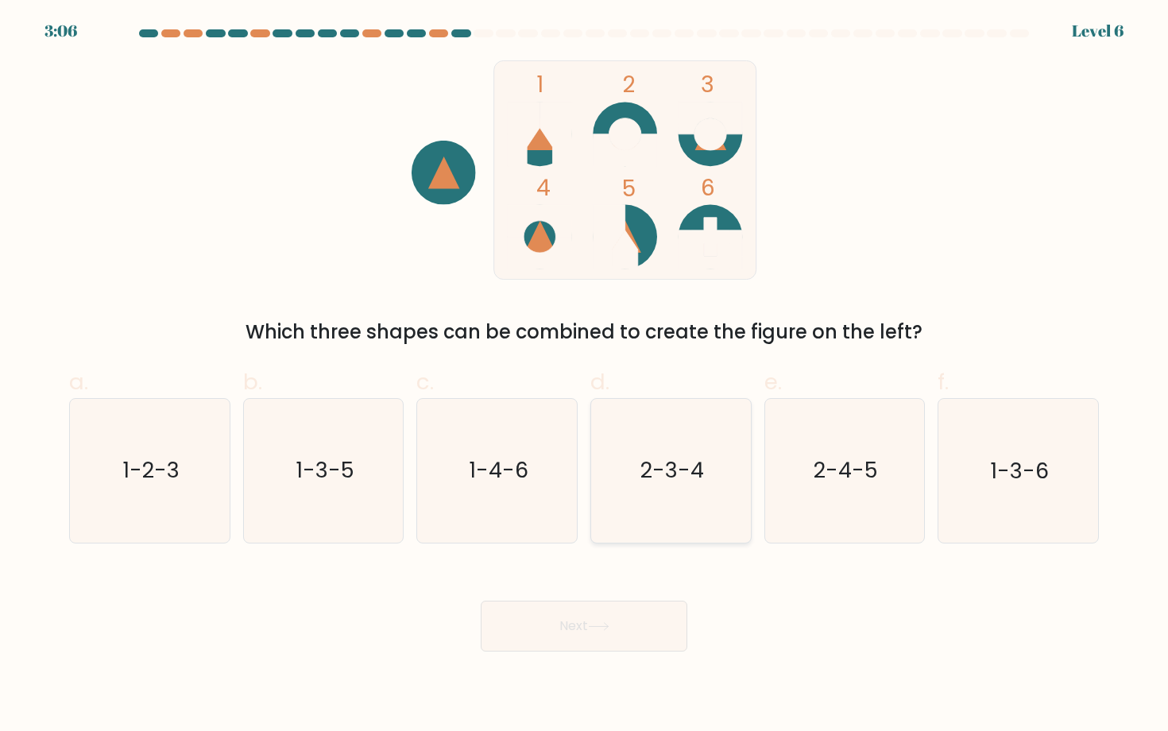
click at [689, 479] on text "2-3-4" at bounding box center [672, 470] width 64 height 29
click at [585, 376] on input "d. 2-3-4" at bounding box center [584, 370] width 1 height 10
radio input "true"
click at [637, 628] on button "Next" at bounding box center [584, 626] width 207 height 51
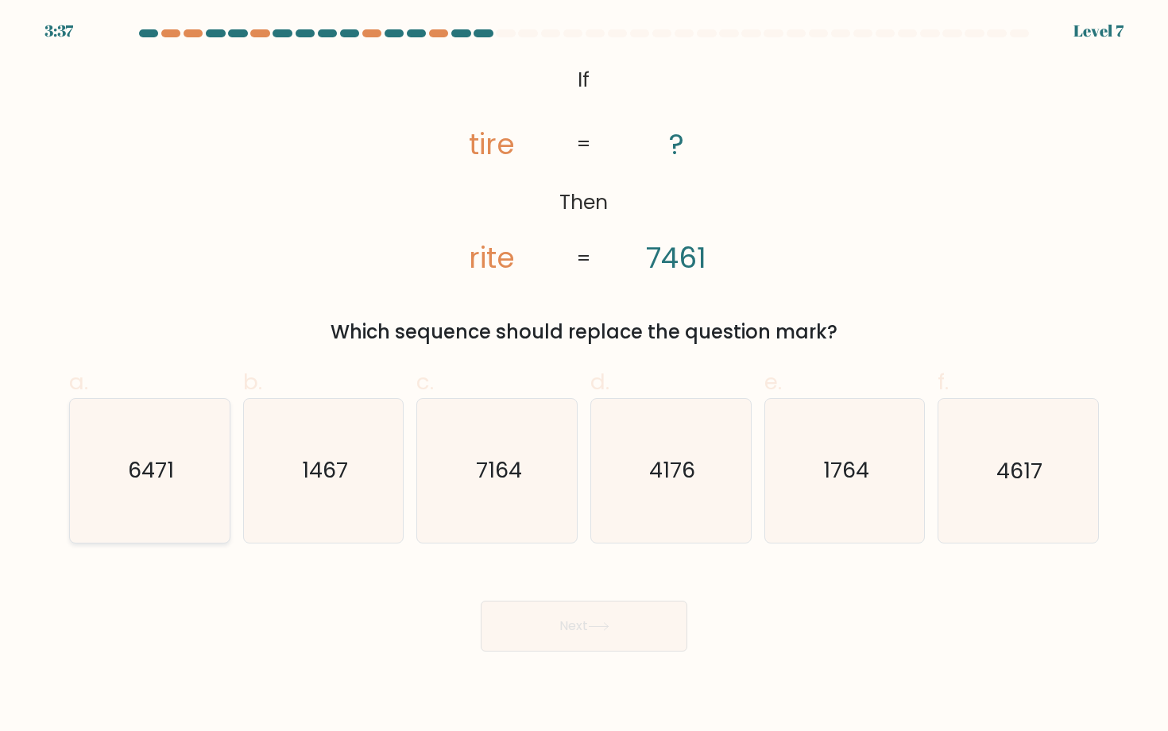
click at [180, 468] on icon "6471" at bounding box center [149, 470] width 143 height 143
click at [584, 376] on input "a. 6471" at bounding box center [584, 370] width 1 height 10
radio input "true"
click at [587, 627] on button "Next" at bounding box center [584, 626] width 207 height 51
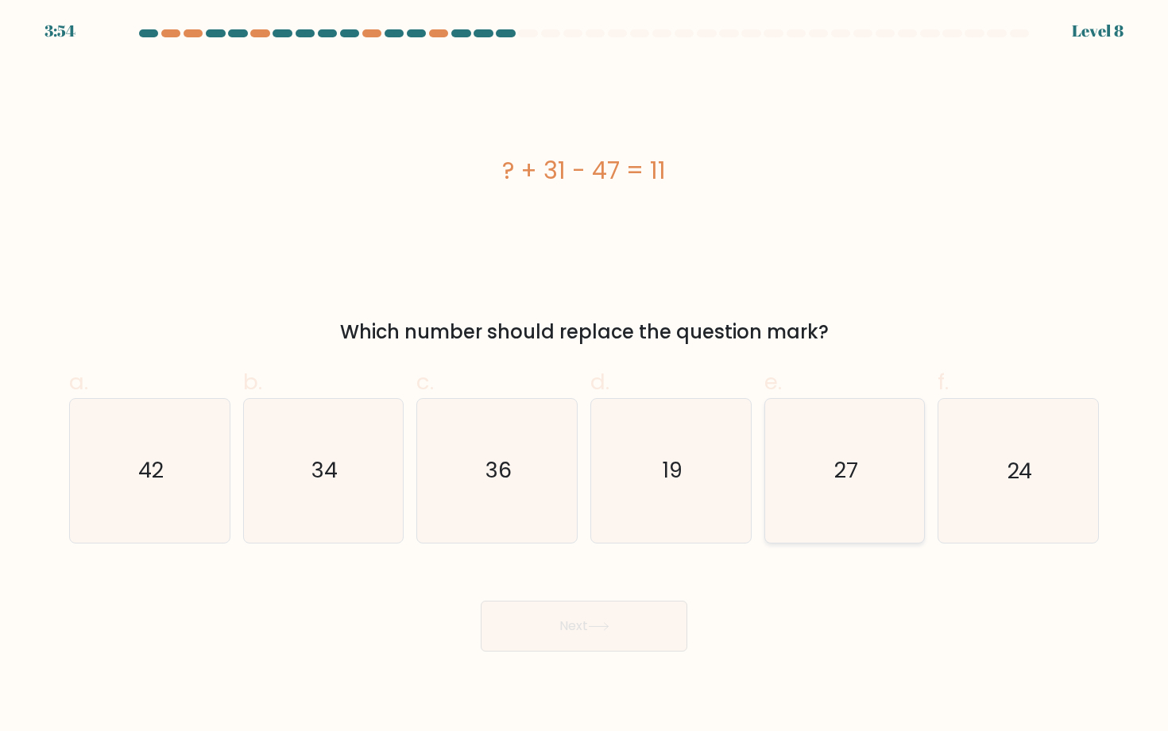
click at [879, 482] on icon "27" at bounding box center [844, 470] width 143 height 143
click at [585, 376] on input "e. 27" at bounding box center [584, 370] width 1 height 10
radio input "true"
click at [623, 619] on button "Next" at bounding box center [584, 626] width 207 height 51
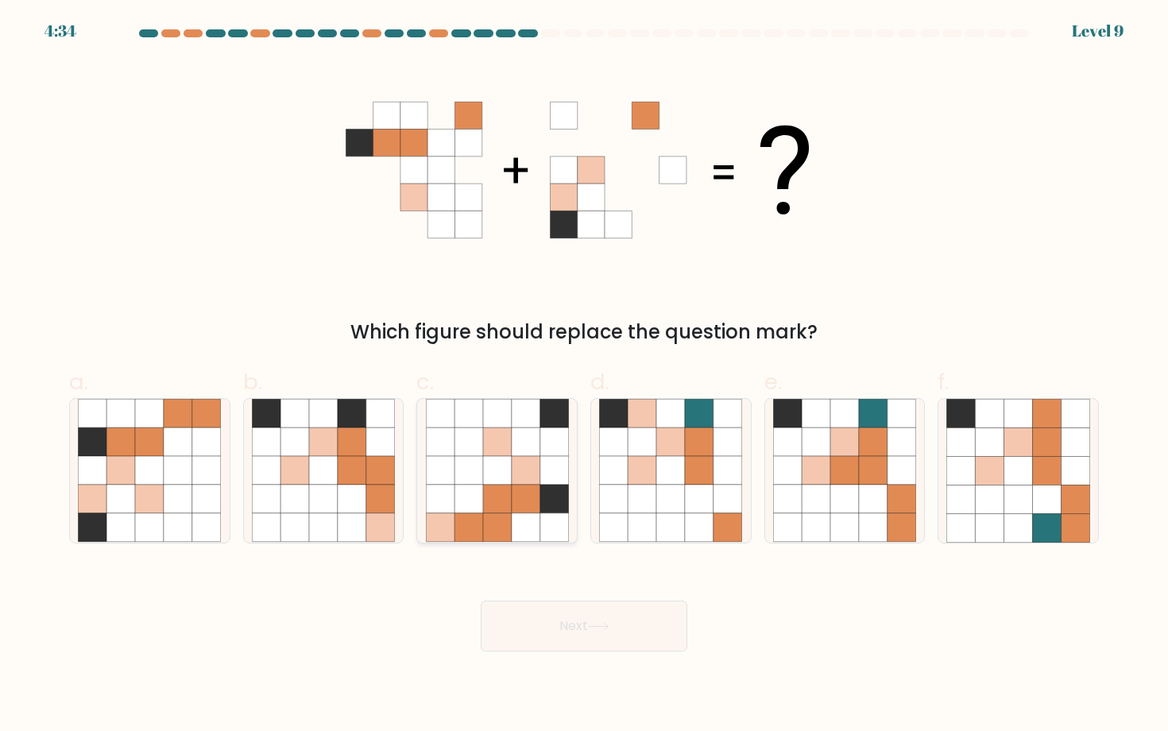
click at [557, 466] on icon at bounding box center [553, 470] width 29 height 29
click at [584, 376] on input "c." at bounding box center [584, 370] width 1 height 10
radio input "true"
click at [602, 669] on body "4:33 Level 9" at bounding box center [584, 365] width 1168 height 731
click at [602, 635] on button "Next" at bounding box center [584, 626] width 207 height 51
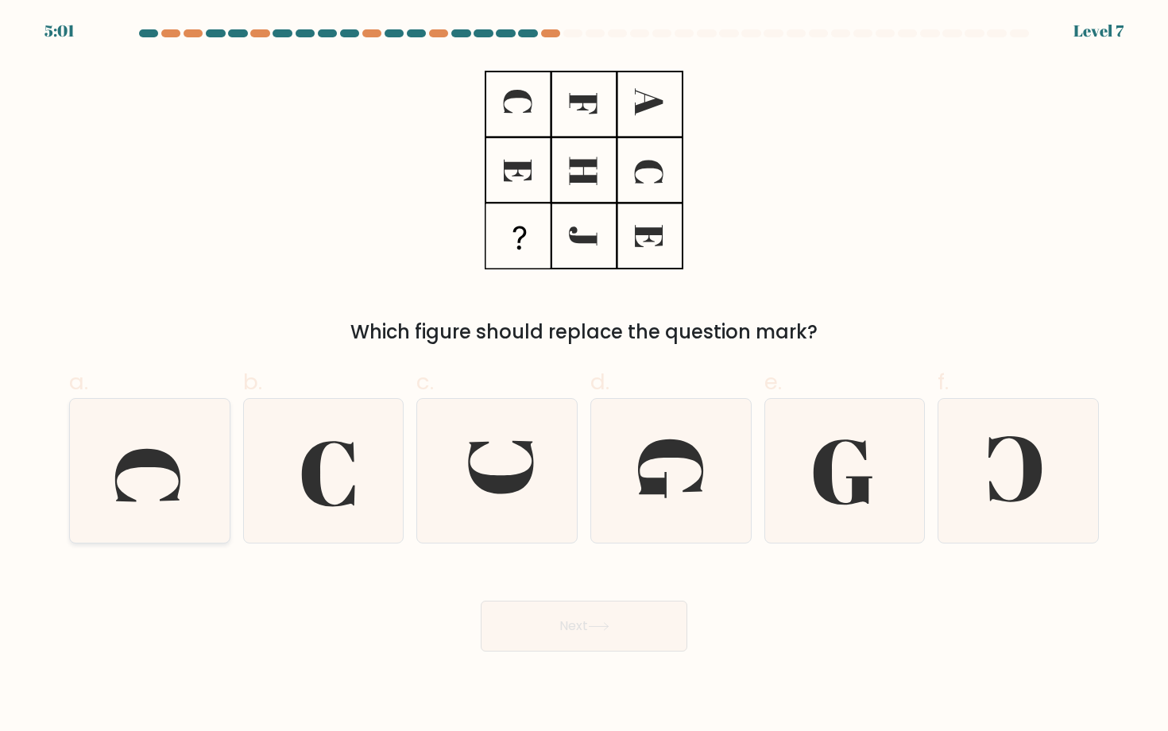
click at [201, 475] on icon at bounding box center [149, 470] width 143 height 143
click at [584, 376] on input "a." at bounding box center [584, 370] width 1 height 10
radio input "true"
click at [573, 613] on button "Next" at bounding box center [584, 626] width 207 height 51
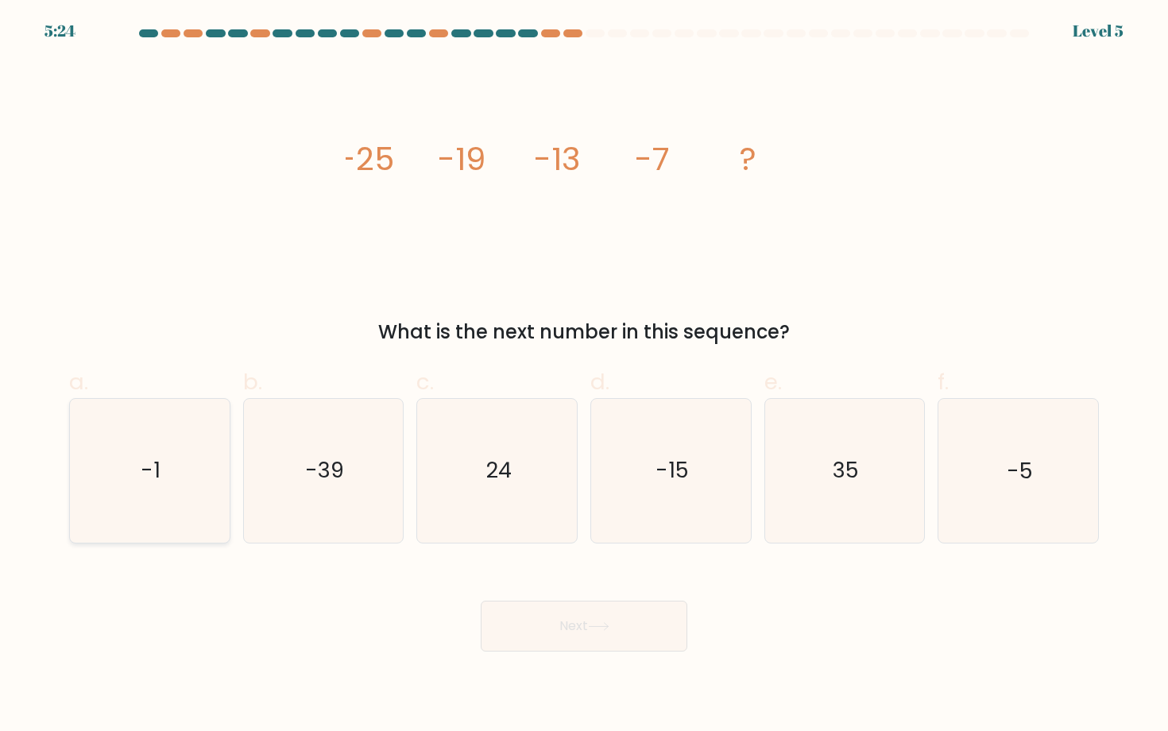
click at [168, 442] on icon "-1" at bounding box center [149, 470] width 143 height 143
click at [584, 376] on input "a. -1" at bounding box center [584, 370] width 1 height 10
radio input "true"
click at [583, 638] on button "Next" at bounding box center [584, 626] width 207 height 51
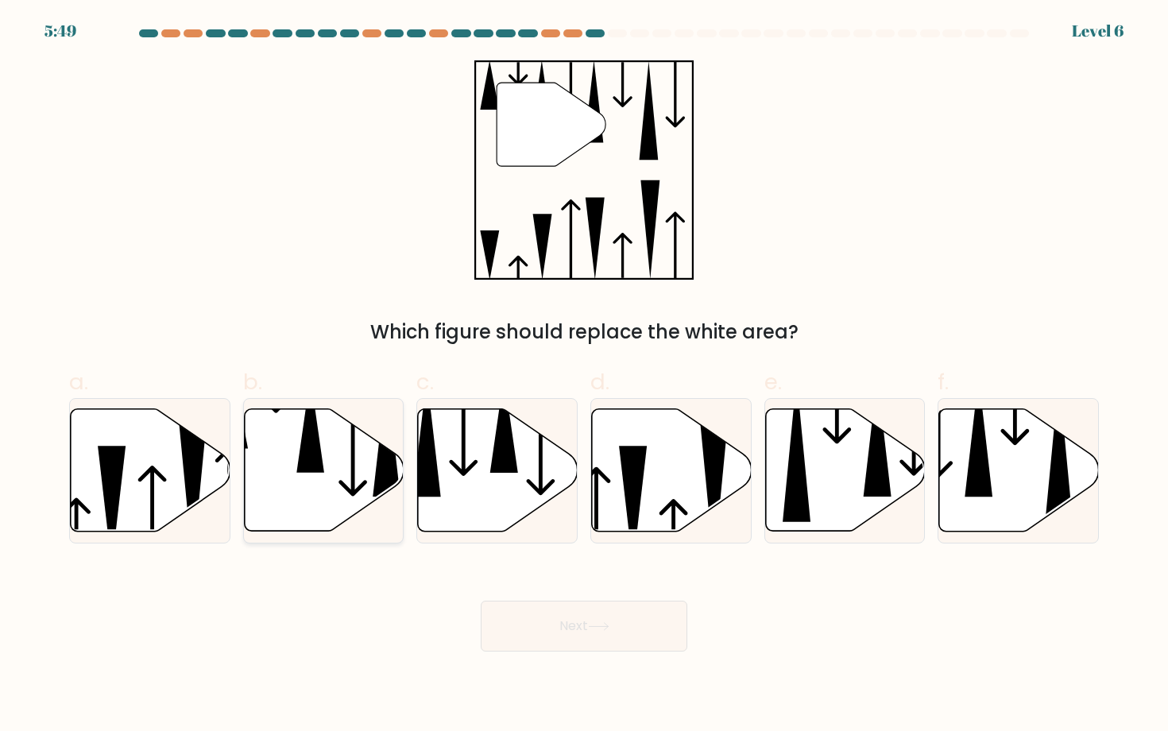
click at [348, 459] on icon at bounding box center [324, 470] width 160 height 122
click at [584, 376] on input "b." at bounding box center [584, 370] width 1 height 10
radio input "true"
click at [593, 636] on button "Next" at bounding box center [584, 626] width 207 height 51
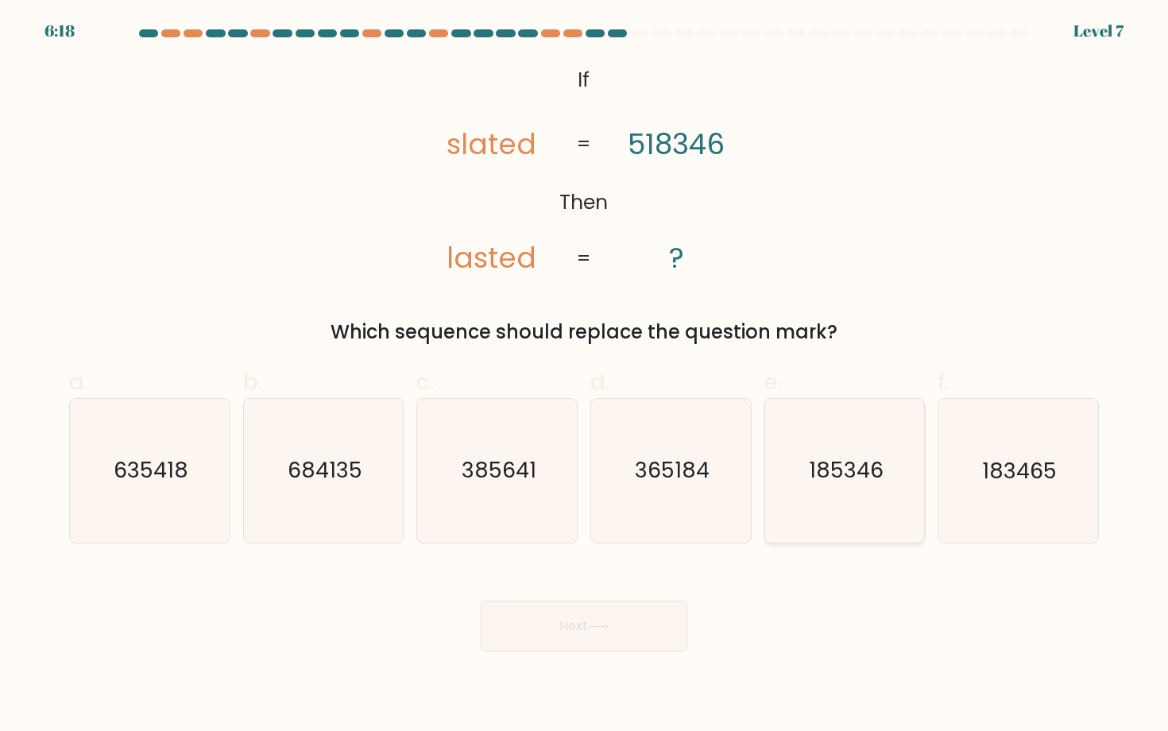
click at [865, 479] on text "185346" at bounding box center [846, 470] width 75 height 29
click at [585, 376] on input "e. 185346" at bounding box center [584, 370] width 1 height 10
radio input "true"
click at [620, 621] on button "Next" at bounding box center [584, 626] width 207 height 51
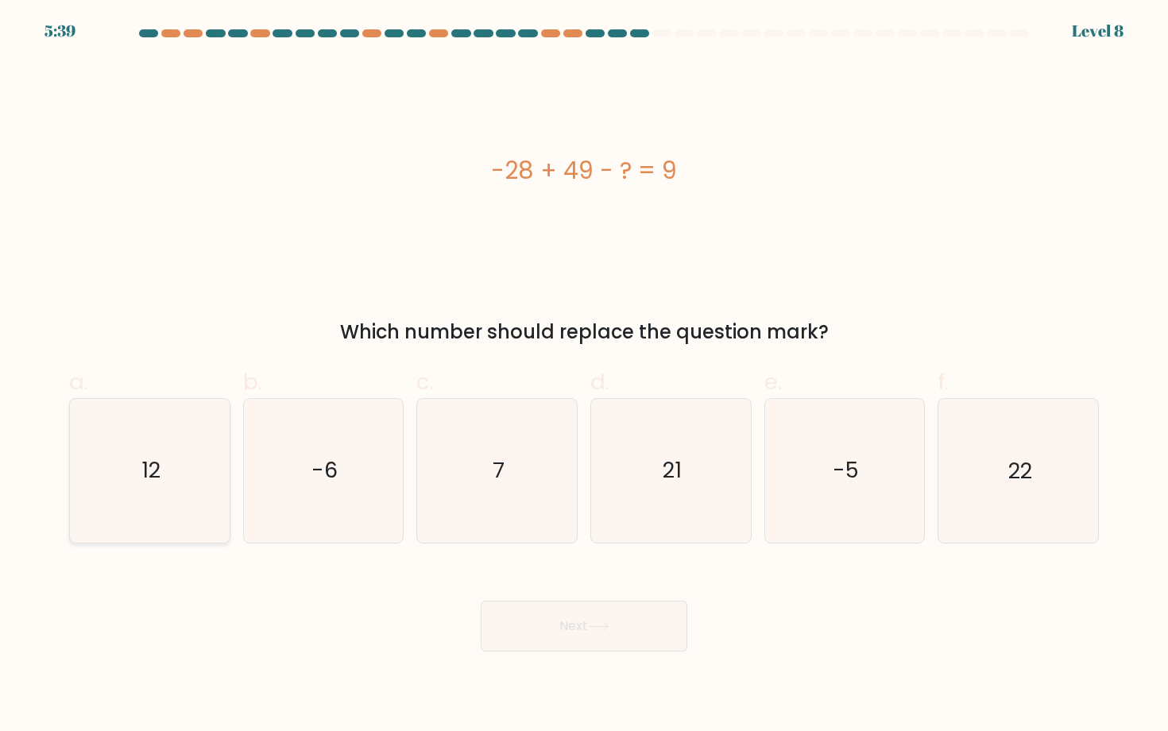
click at [218, 475] on icon "12" at bounding box center [149, 470] width 143 height 143
click at [584, 376] on input "a. 12" at bounding box center [584, 370] width 1 height 10
radio input "true"
click at [608, 634] on button "Next" at bounding box center [584, 626] width 207 height 51
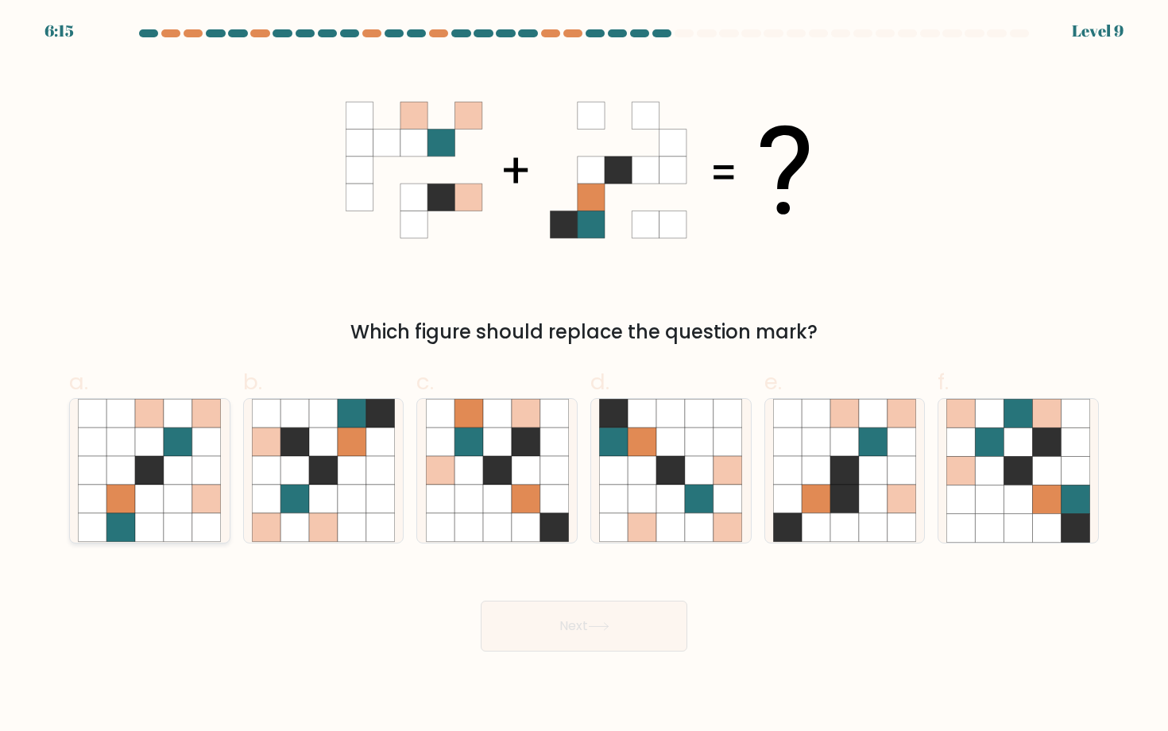
click at [167, 460] on icon at bounding box center [178, 470] width 29 height 29
click at [584, 376] on input "a." at bounding box center [584, 370] width 1 height 10
radio input "true"
click at [620, 613] on button "Next" at bounding box center [584, 626] width 207 height 51
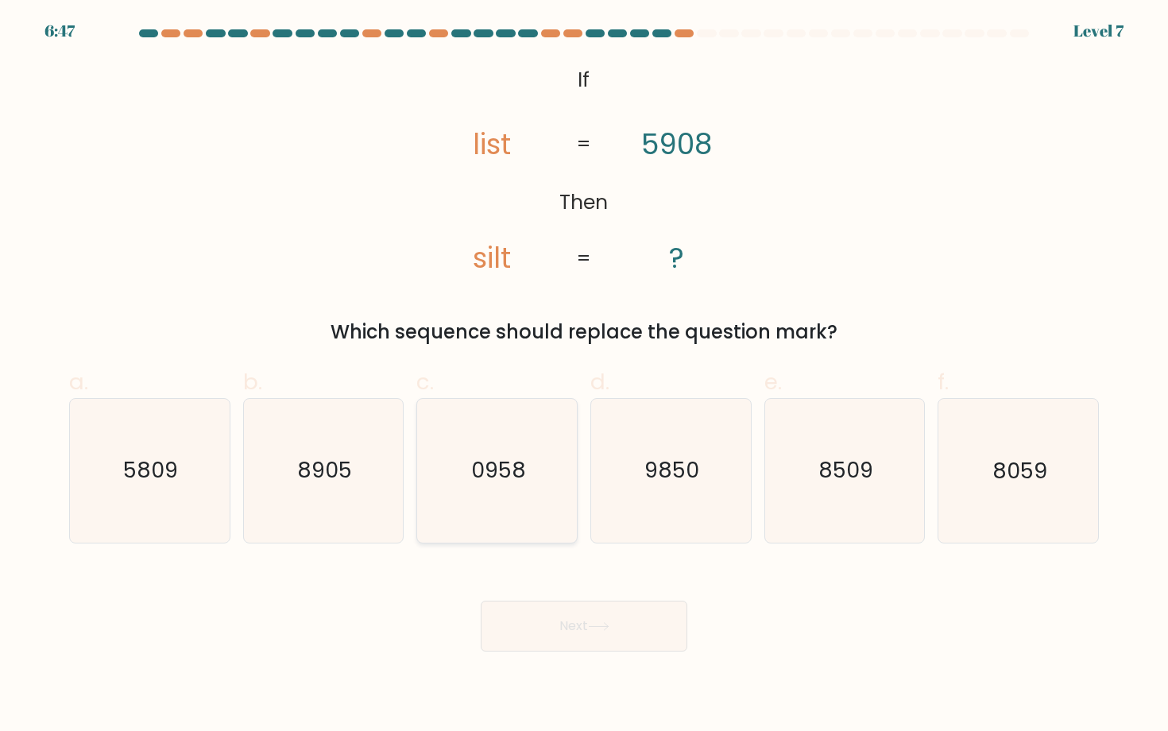
click at [461, 470] on icon "0958" at bounding box center [497, 470] width 143 height 143
click at [584, 376] on input "c. 0958" at bounding box center [584, 370] width 1 height 10
radio input "true"
click at [522, 616] on button "Next" at bounding box center [584, 626] width 207 height 51
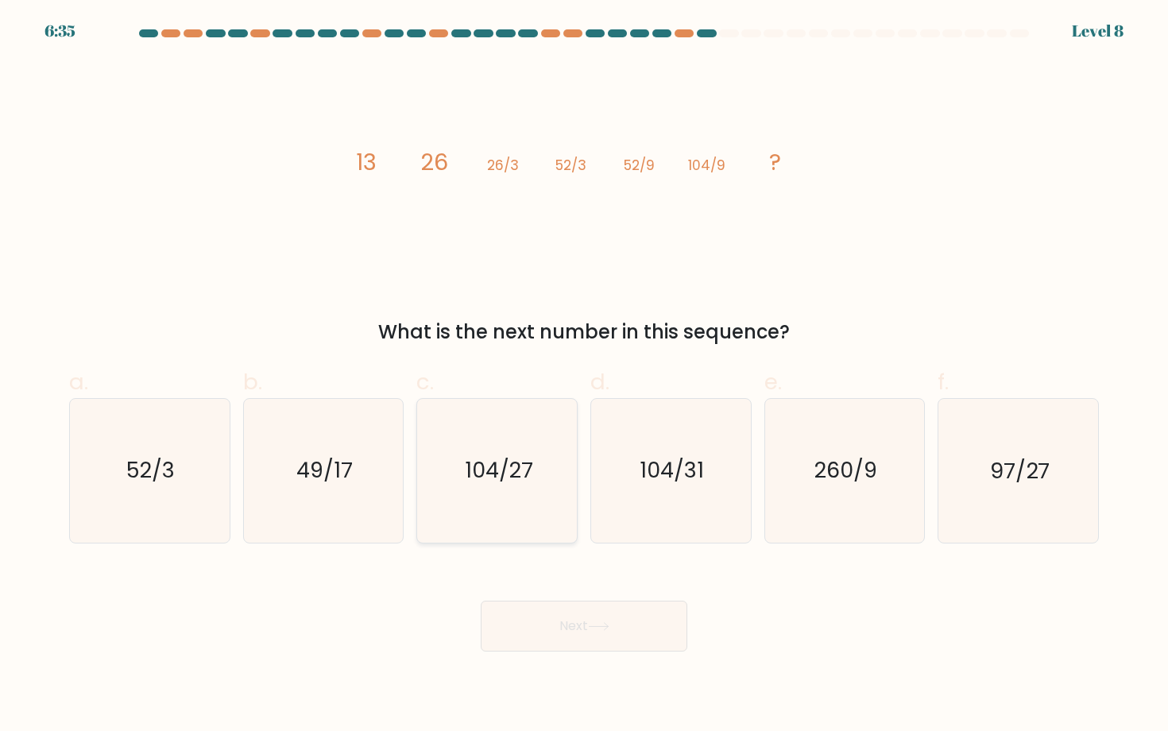
click at [509, 477] on text "104/27" at bounding box center [498, 470] width 68 height 29
click at [584, 376] on input "c. 104/27" at bounding box center [584, 370] width 1 height 10
radio input "true"
click at [562, 631] on button "Next" at bounding box center [584, 626] width 207 height 51
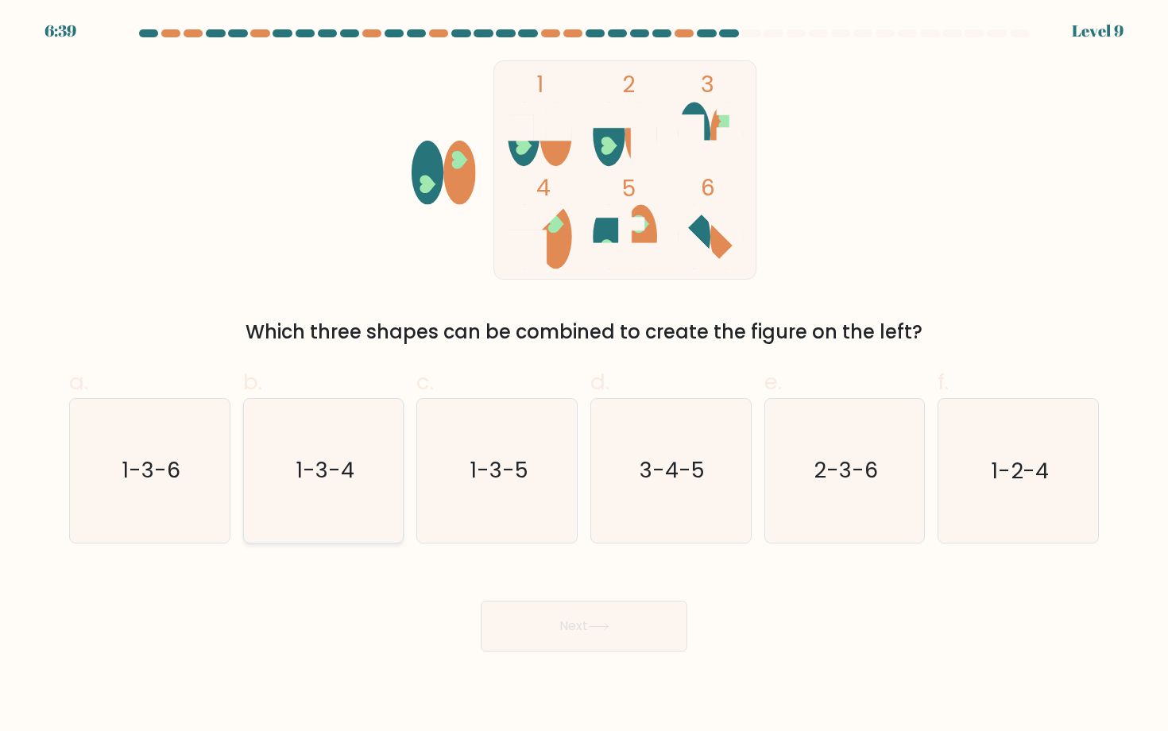
click at [390, 443] on icon "1-3-4" at bounding box center [323, 470] width 143 height 143
click at [584, 376] on input "b. 1-3-4" at bounding box center [584, 370] width 1 height 10
radio input "true"
click at [577, 614] on button "Next" at bounding box center [584, 626] width 207 height 51
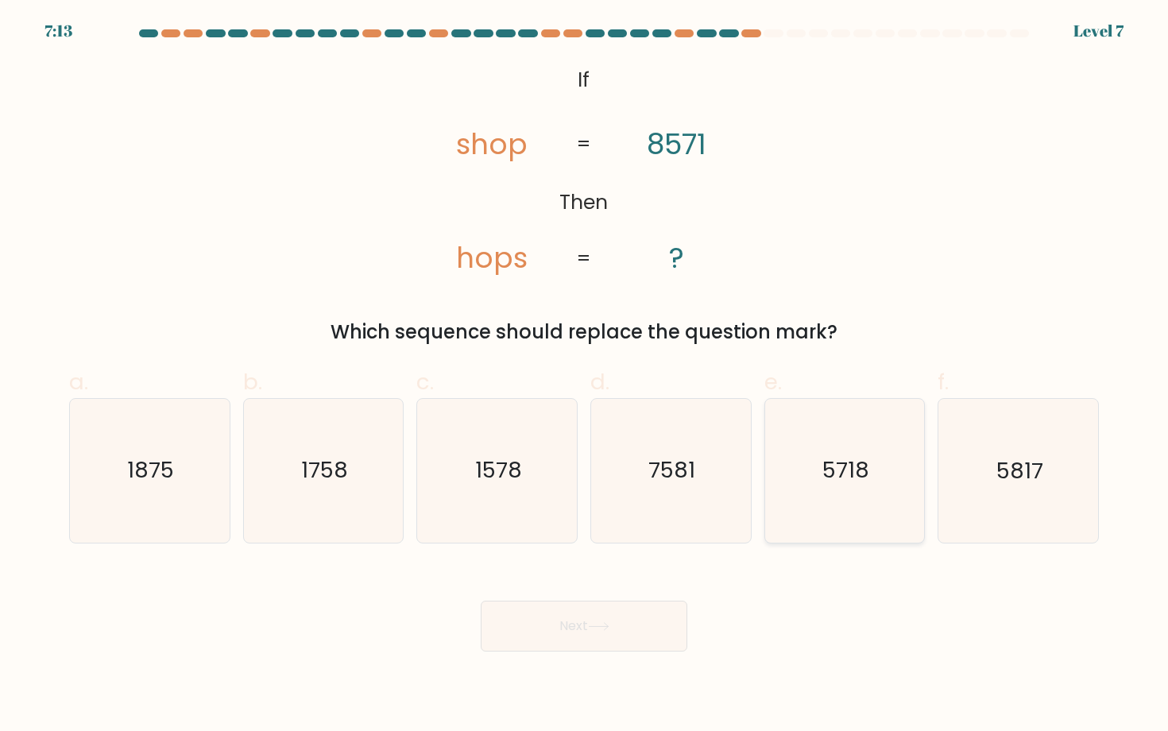
click at [852, 450] on icon "5718" at bounding box center [844, 470] width 143 height 143
click at [585, 376] on input "e. 5718" at bounding box center [584, 370] width 1 height 10
radio input "true"
click at [632, 640] on button "Next" at bounding box center [584, 626] width 207 height 51
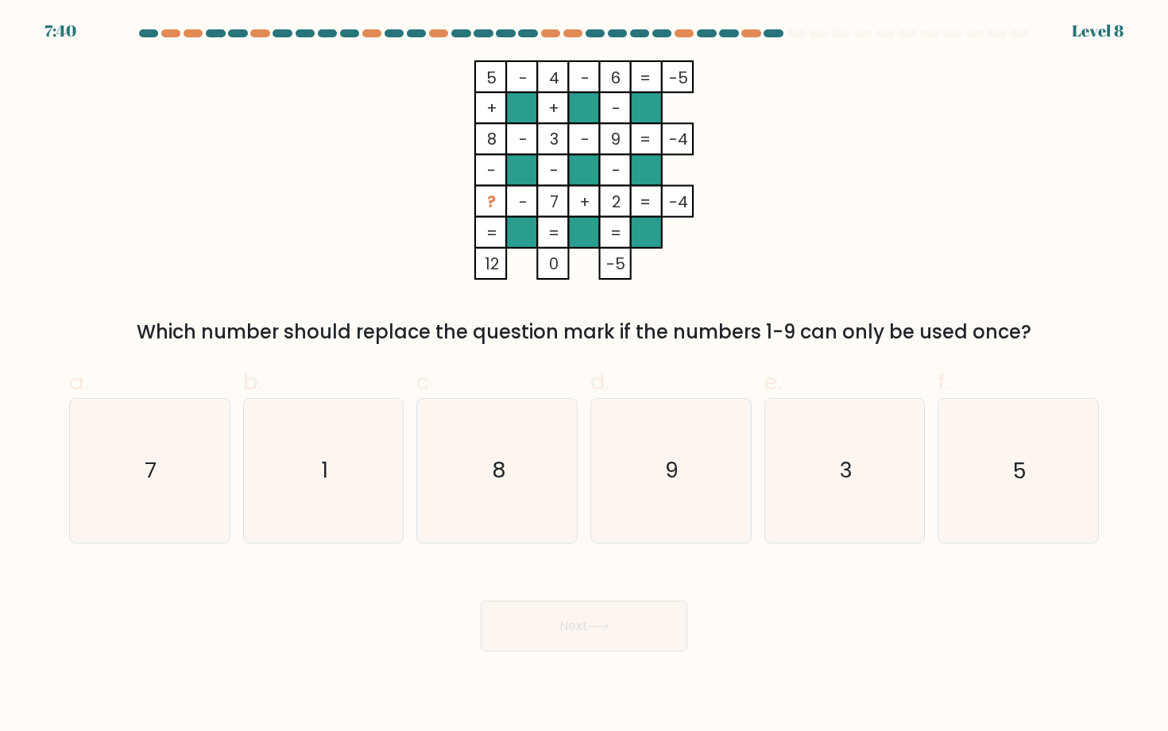
click at [475, 196] on rect at bounding box center [490, 201] width 31 height 31
click at [851, 487] on icon "3" at bounding box center [844, 470] width 143 height 143
click at [585, 376] on input "e. 3" at bounding box center [584, 370] width 1 height 10
radio input "true"
click at [975, 439] on icon "5" at bounding box center [1017, 470] width 143 height 143
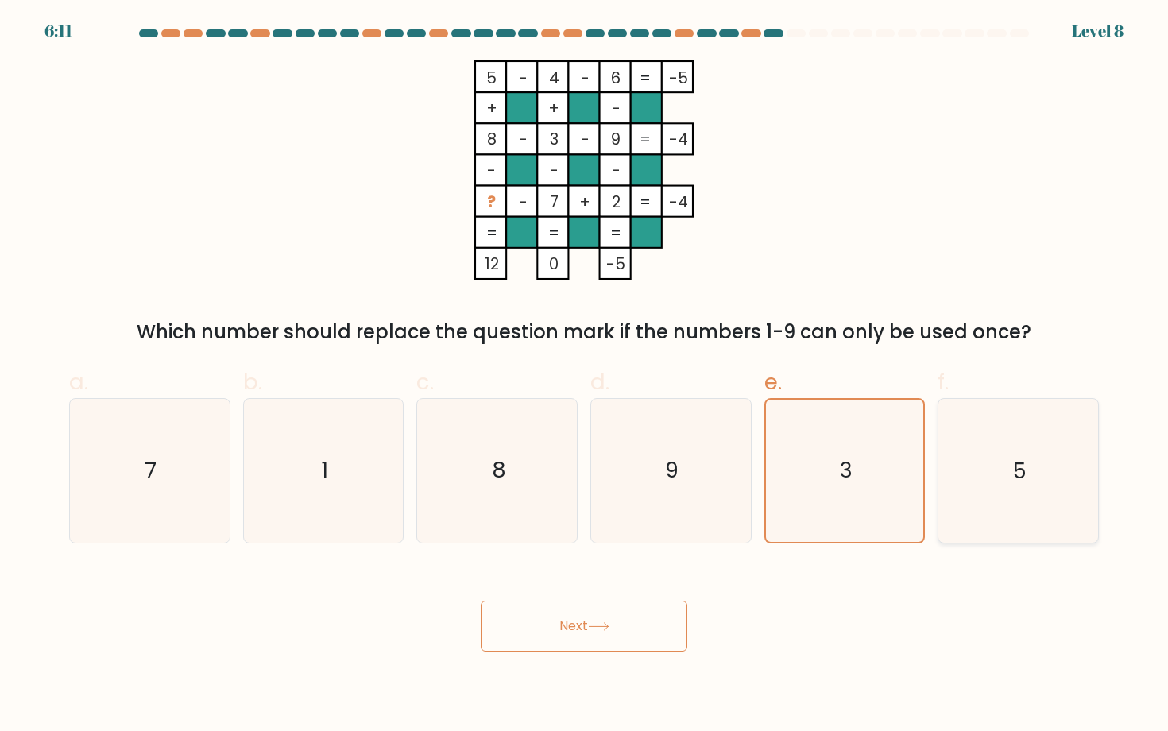
click at [585, 376] on input "f. 5" at bounding box center [584, 370] width 1 height 10
radio input "true"
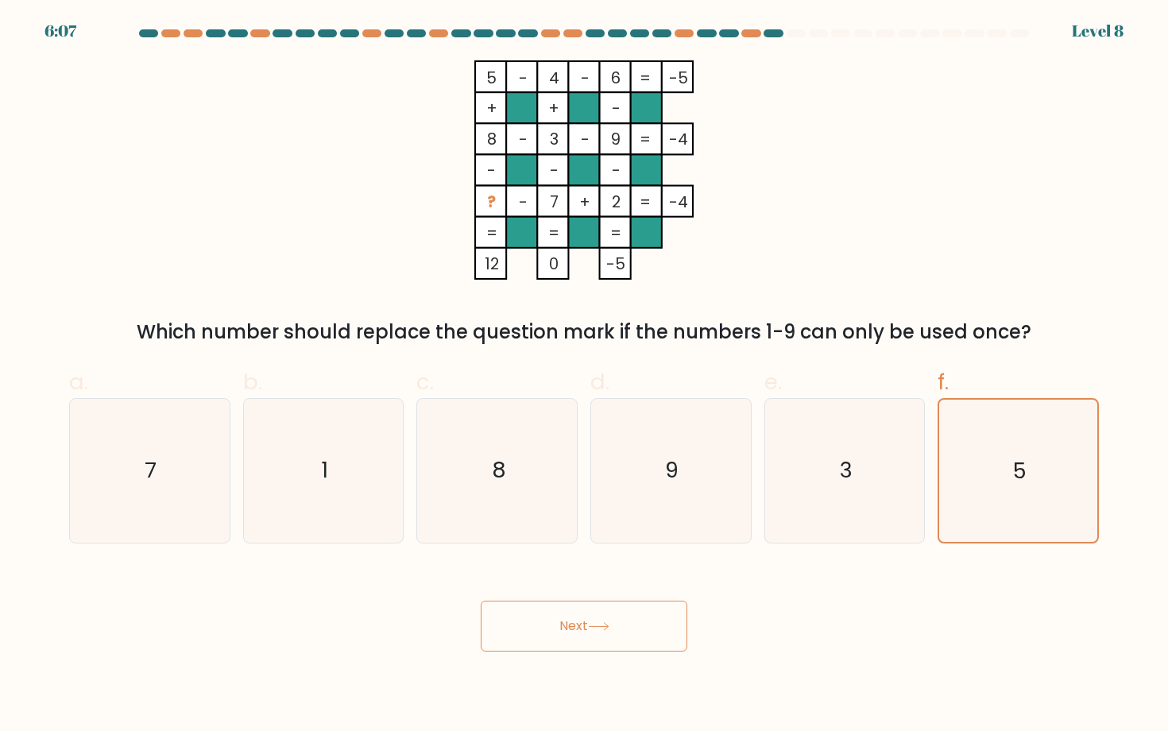
click at [535, 640] on button "Next" at bounding box center [584, 626] width 207 height 51
click at [594, 624] on icon at bounding box center [598, 626] width 21 height 9
click at [576, 609] on button "Next" at bounding box center [584, 626] width 207 height 51
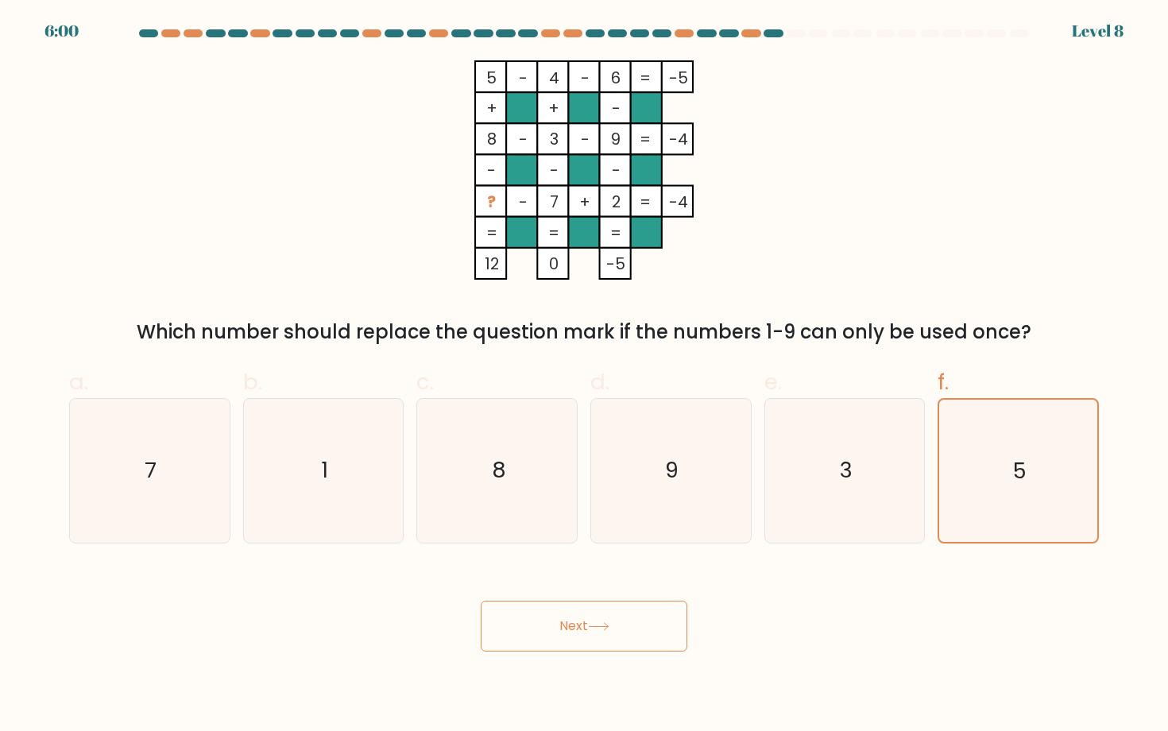
click at [980, 547] on form at bounding box center [584, 340] width 1168 height 622
click at [981, 510] on icon "5" at bounding box center [1017, 470] width 141 height 141
click at [585, 376] on input "f. 5" at bounding box center [584, 370] width 1 height 10
click at [481, 601] on button "Next" at bounding box center [584, 626] width 207 height 51
click at [981, 510] on icon "5" at bounding box center [1017, 470] width 141 height 141
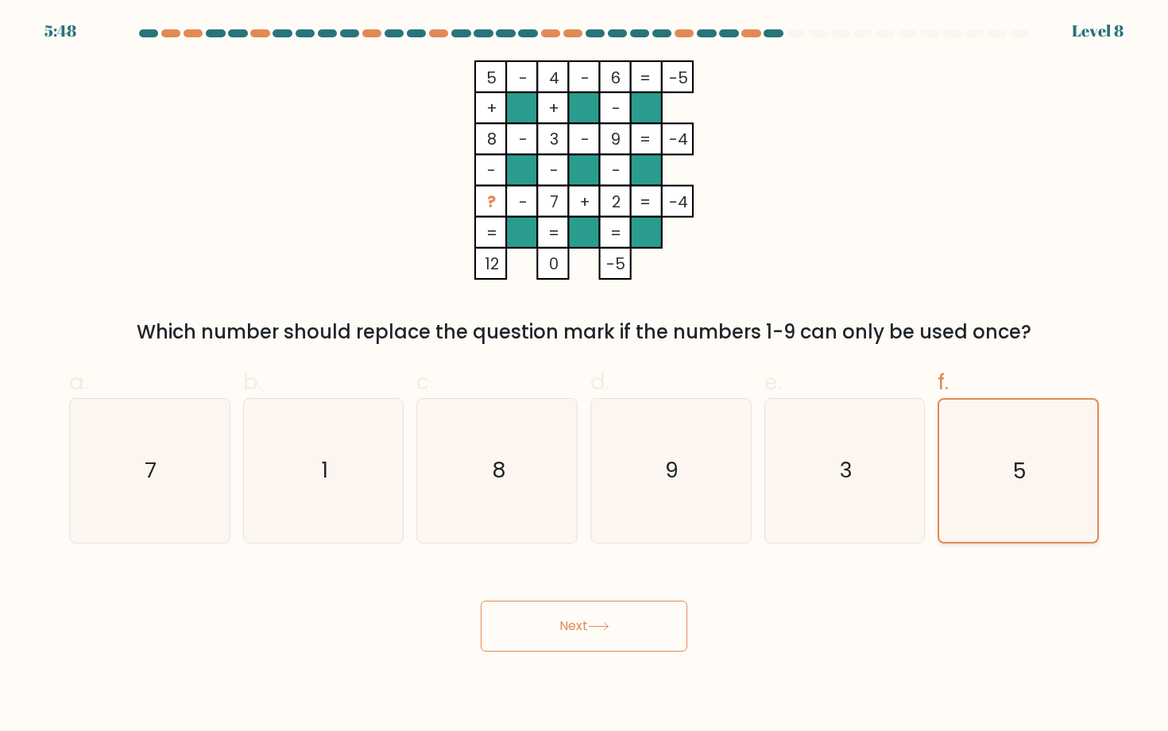
click at [585, 376] on input "f. 5" at bounding box center [584, 370] width 1 height 10
click at [613, 628] on button "Next" at bounding box center [584, 626] width 207 height 51
click at [995, 475] on icon "5" at bounding box center [1017, 470] width 143 height 143
click at [585, 376] on input "f. 5" at bounding box center [584, 370] width 1 height 10
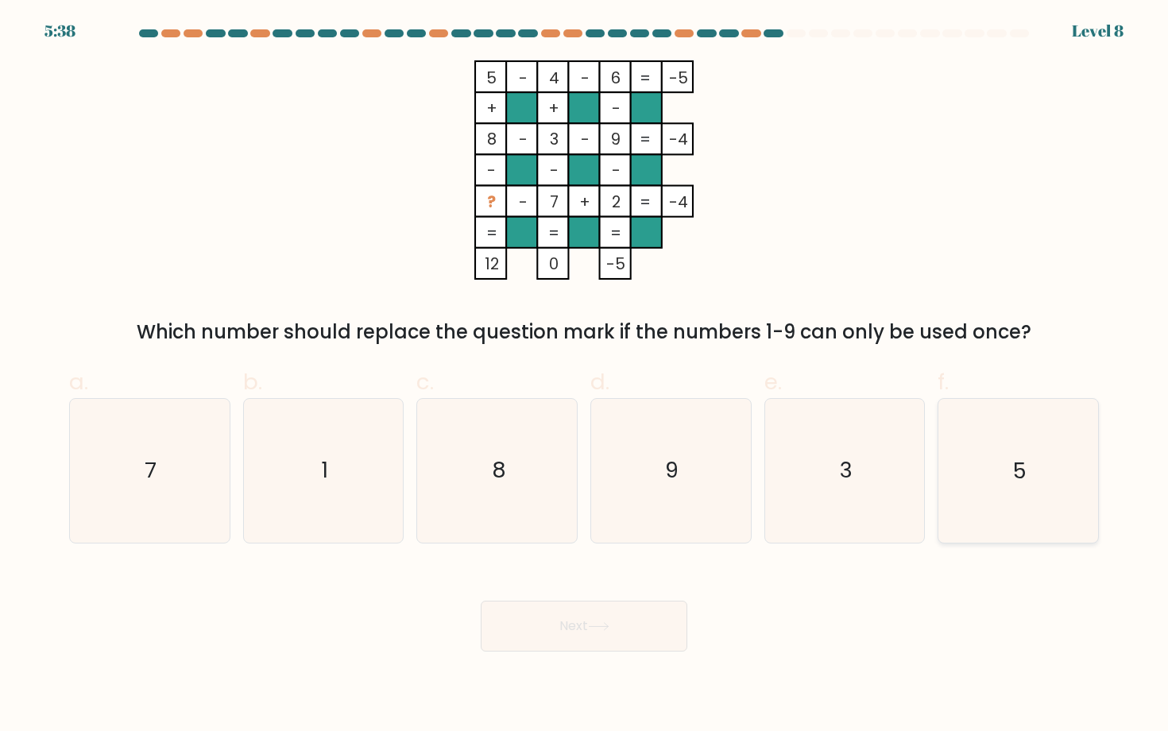
radio input "true"
click at [601, 606] on button "Next" at bounding box center [584, 626] width 207 height 51
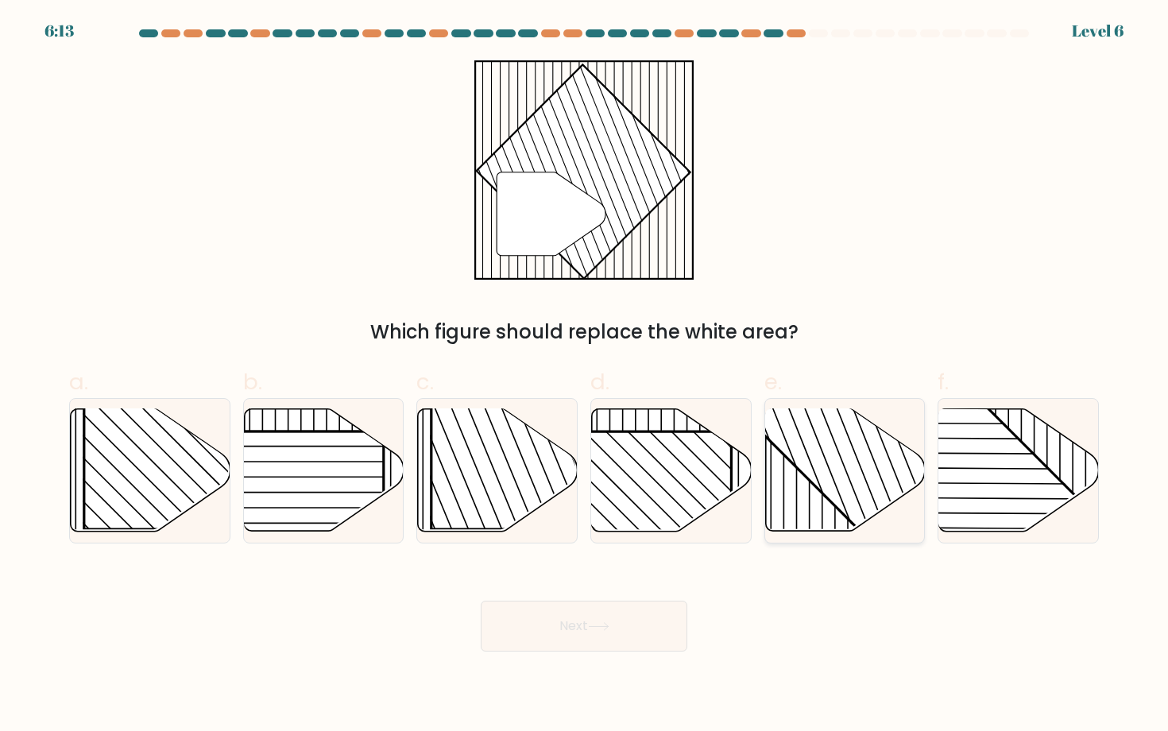
click at [817, 474] on rect at bounding box center [892, 407] width 313 height 313
click at [585, 376] on input "e." at bounding box center [584, 370] width 1 height 10
radio input "true"
click at [564, 625] on button "Next" at bounding box center [584, 626] width 207 height 51
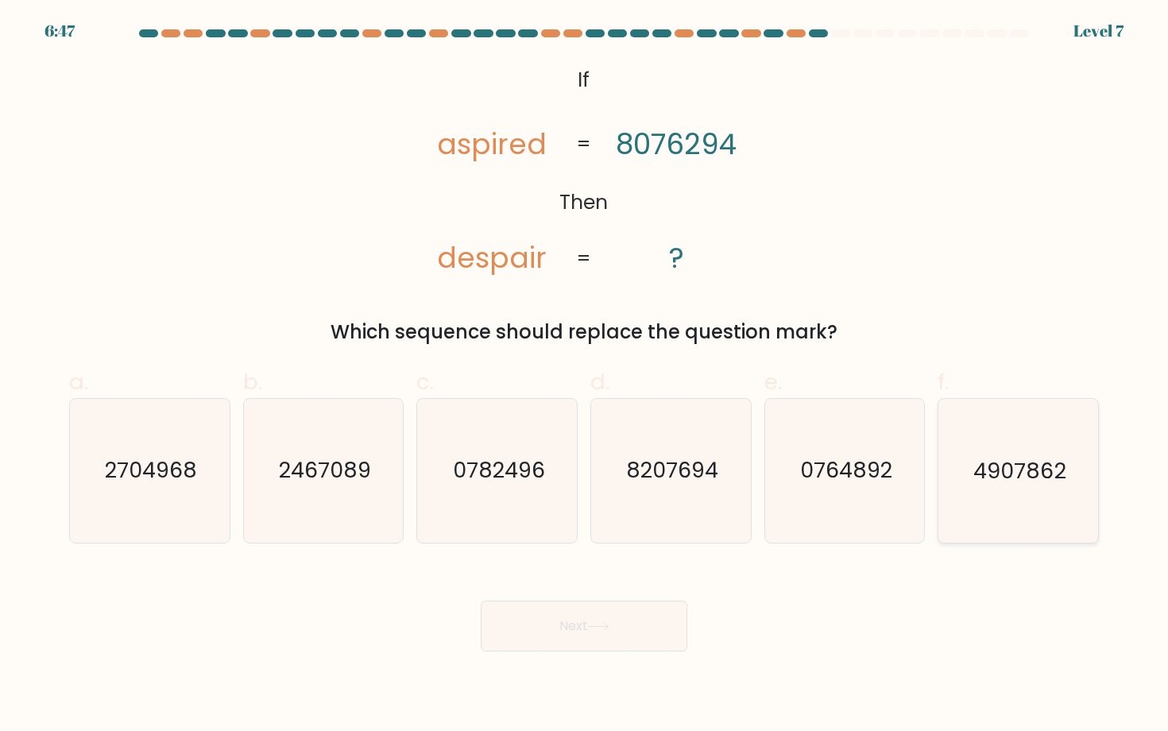
click at [1007, 475] on text "4907862" at bounding box center [1019, 470] width 92 height 29
click at [585, 376] on input "f. 4907862" at bounding box center [584, 370] width 1 height 10
radio input "true"
click at [605, 625] on icon at bounding box center [598, 626] width 21 height 9
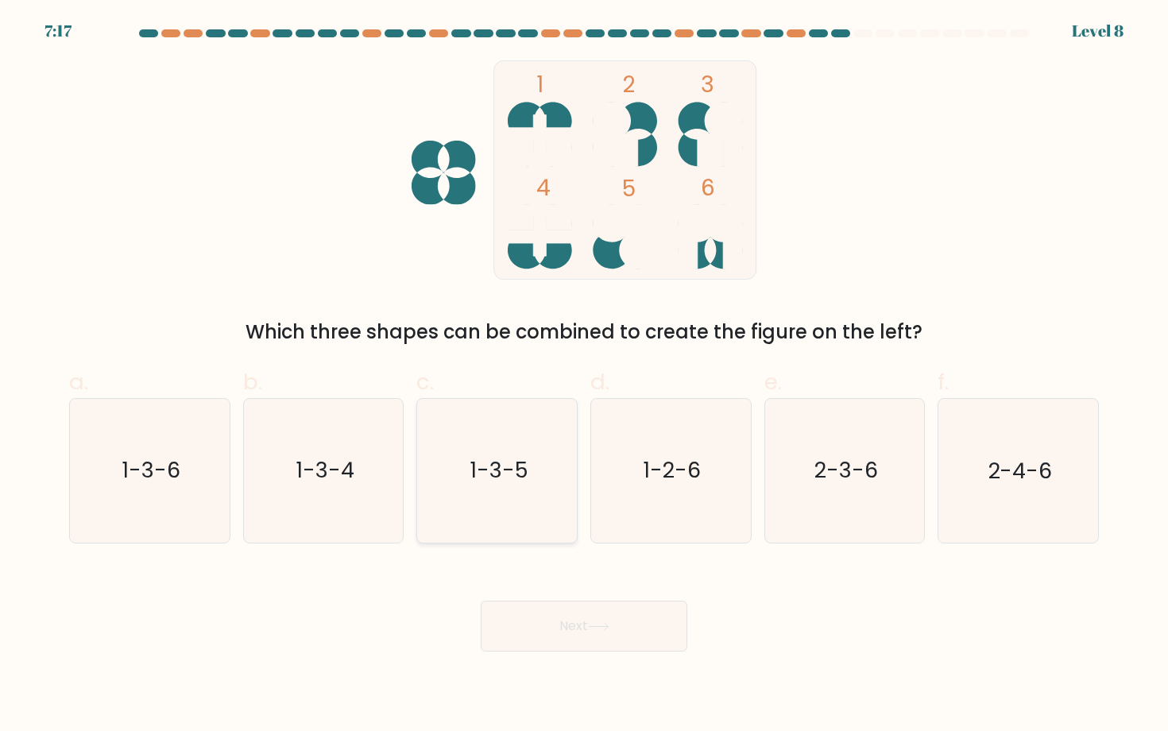
click at [504, 444] on icon "1-3-5" at bounding box center [497, 470] width 143 height 143
click at [584, 376] on input "c. 1-3-5" at bounding box center [584, 370] width 1 height 10
radio input "true"
click at [589, 627] on button "Next" at bounding box center [584, 626] width 207 height 51
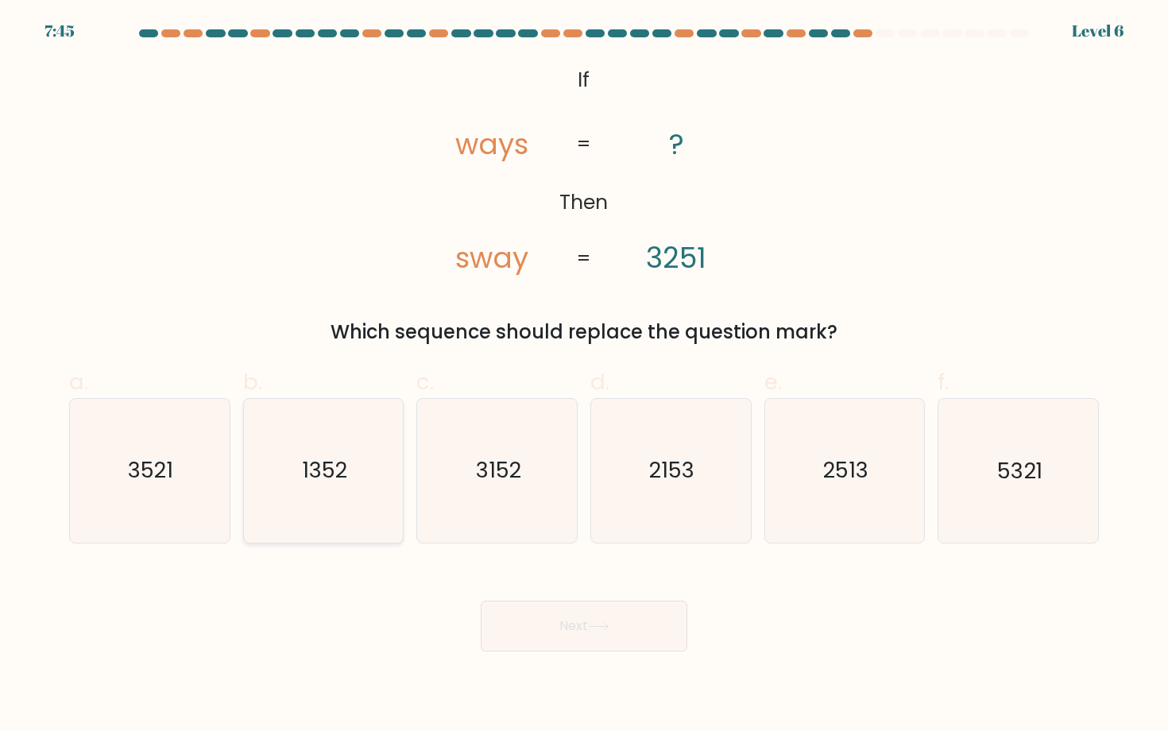
click at [304, 472] on text "1352" at bounding box center [324, 470] width 45 height 29
click at [584, 376] on input "b. 1352" at bounding box center [584, 370] width 1 height 10
radio input "true"
click at [567, 623] on button "Next" at bounding box center [584, 626] width 207 height 51
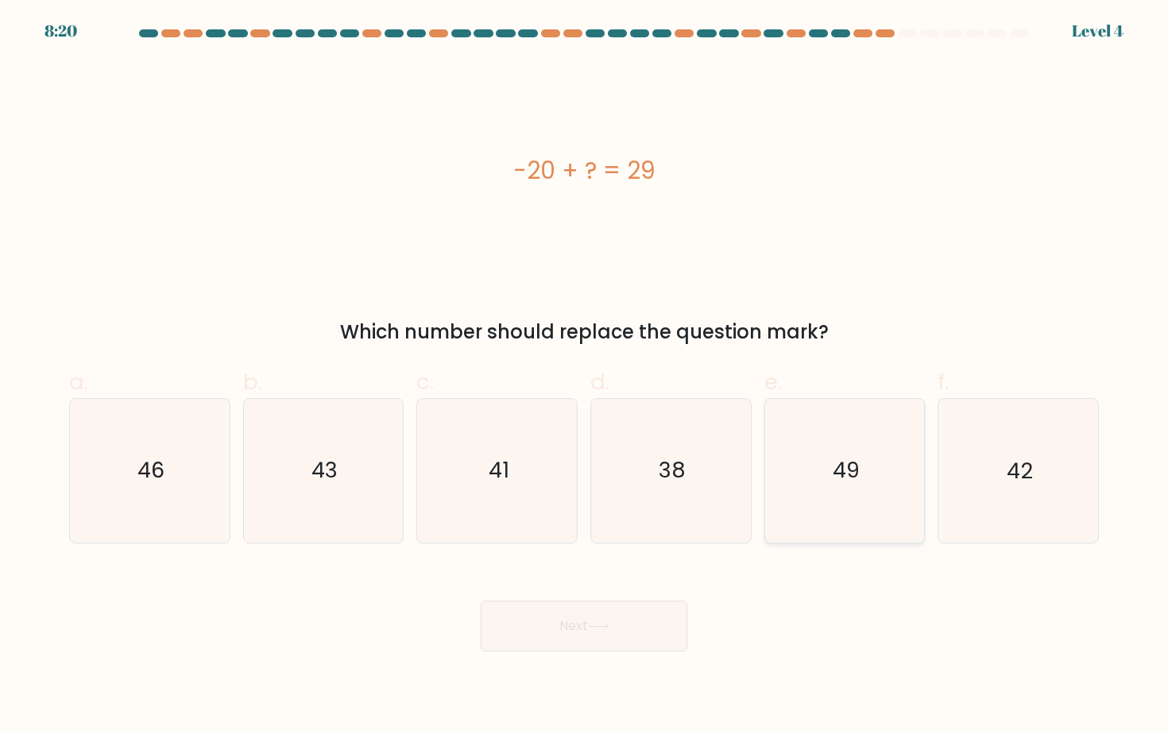
click at [854, 461] on text "49" at bounding box center [846, 470] width 27 height 29
click at [585, 376] on input "e. 49" at bounding box center [584, 370] width 1 height 10
radio input "true"
click at [592, 640] on button "Next" at bounding box center [584, 626] width 207 height 51
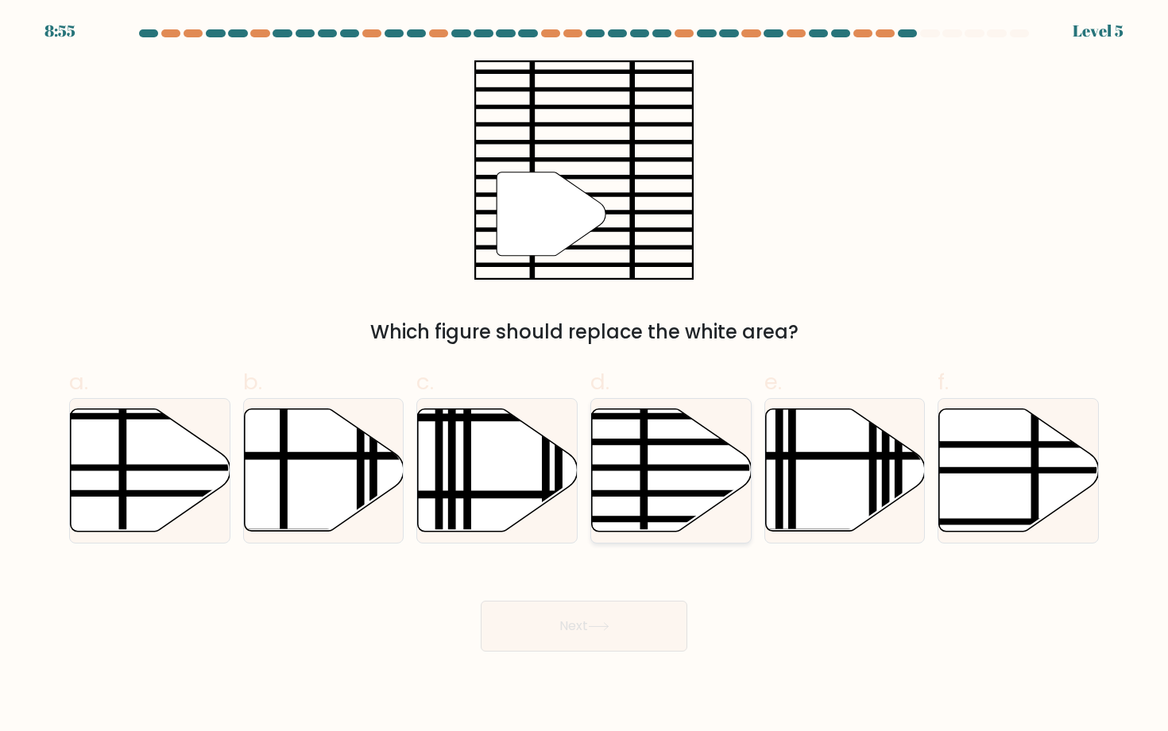
click at [695, 458] on icon at bounding box center [672, 470] width 160 height 122
click at [585, 376] on input "d." at bounding box center [584, 370] width 1 height 10
radio input "true"
click at [614, 635] on button "Next" at bounding box center [584, 626] width 207 height 51
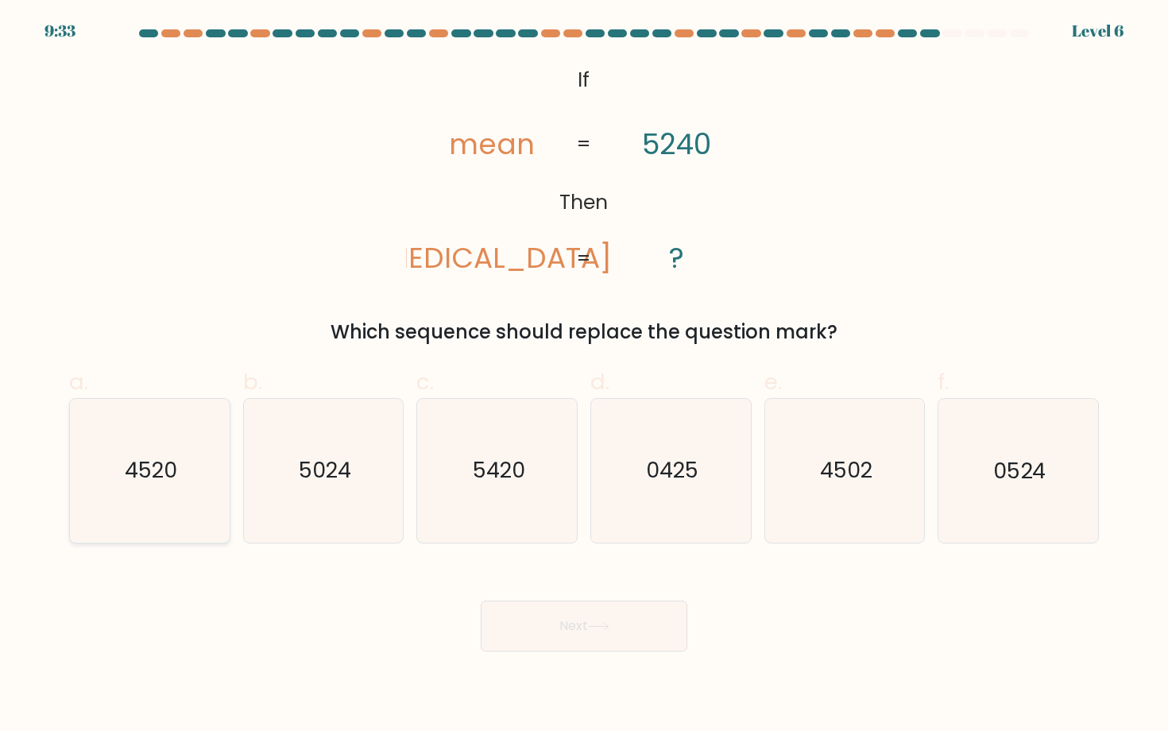
click at [191, 477] on icon "4520" at bounding box center [149, 470] width 143 height 143
click at [584, 376] on input "a. 4520" at bounding box center [584, 370] width 1 height 10
radio input "true"
click at [597, 615] on button "Next" at bounding box center [584, 626] width 207 height 51
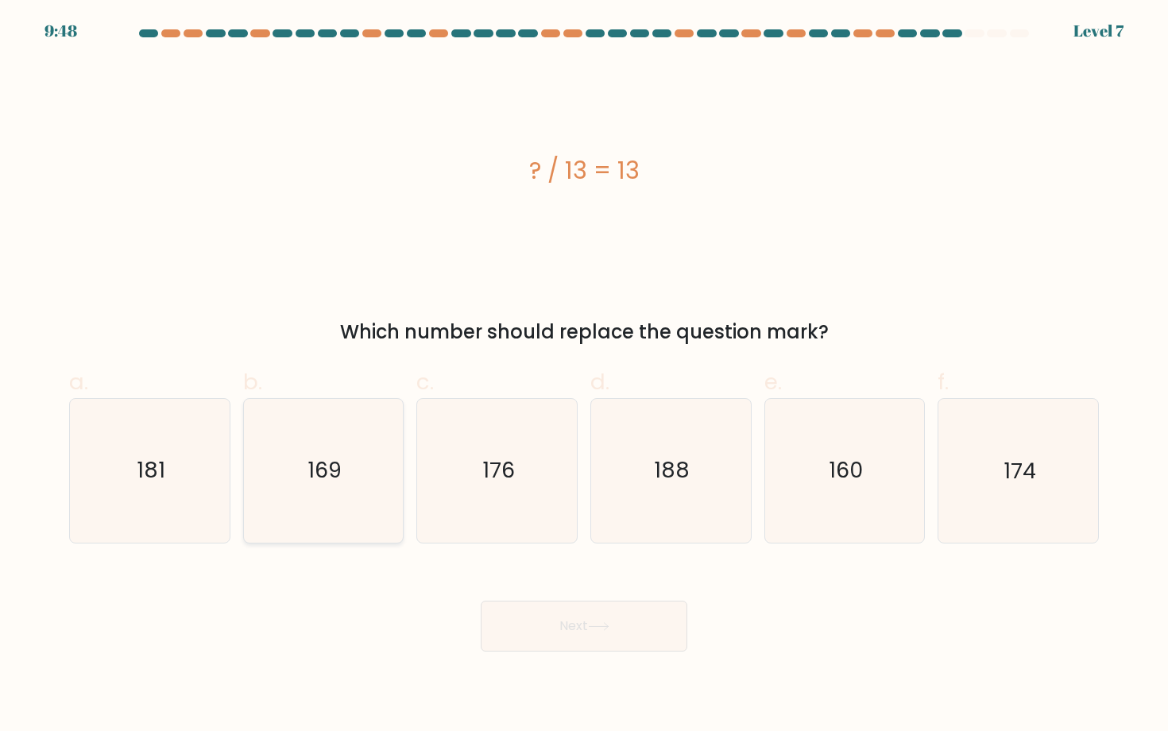
click at [260, 470] on icon "169" at bounding box center [323, 470] width 143 height 143
click at [584, 376] on input "b. 169" at bounding box center [584, 370] width 1 height 10
radio input "true"
click at [588, 632] on button "Next" at bounding box center [584, 626] width 207 height 51
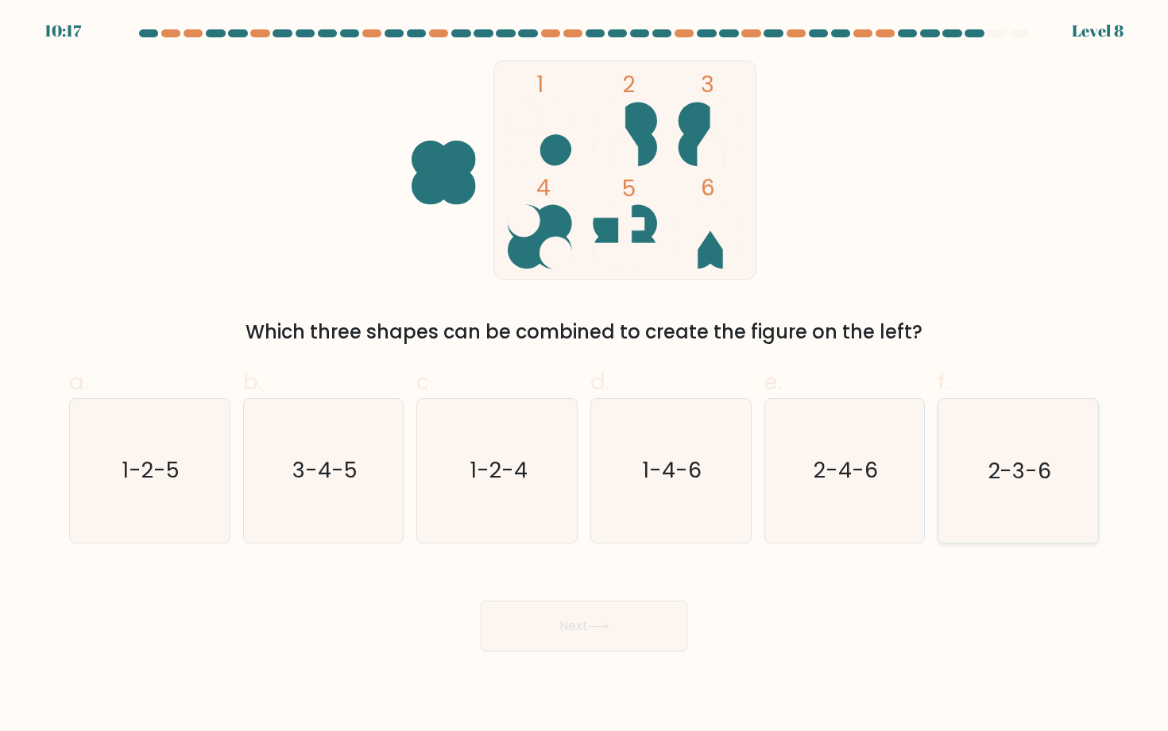
click at [1003, 485] on icon "2-3-6" at bounding box center [1017, 470] width 143 height 143
click at [585, 376] on input "f. 2-3-6" at bounding box center [584, 370] width 1 height 10
radio input "true"
click at [644, 620] on button "Next" at bounding box center [584, 626] width 207 height 51
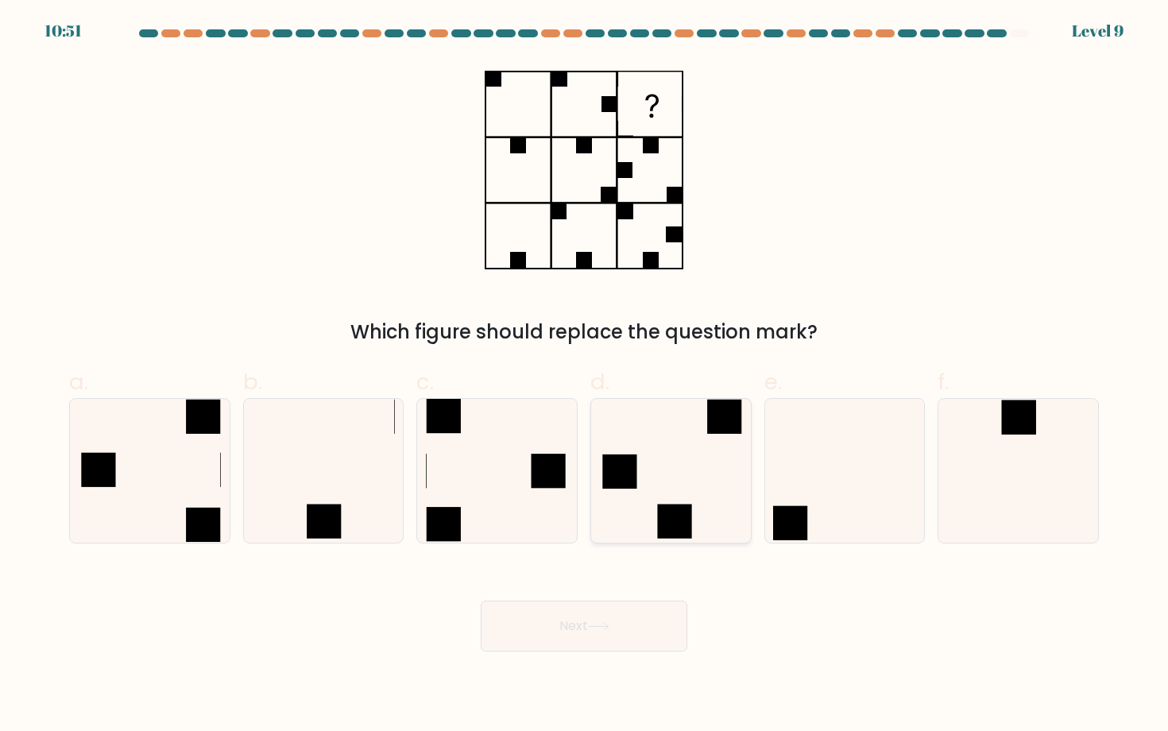
click at [659, 495] on icon at bounding box center [670, 470] width 143 height 143
click at [585, 376] on input "d." at bounding box center [584, 370] width 1 height 10
radio input "true"
click at [637, 644] on button "Next" at bounding box center [584, 626] width 207 height 51
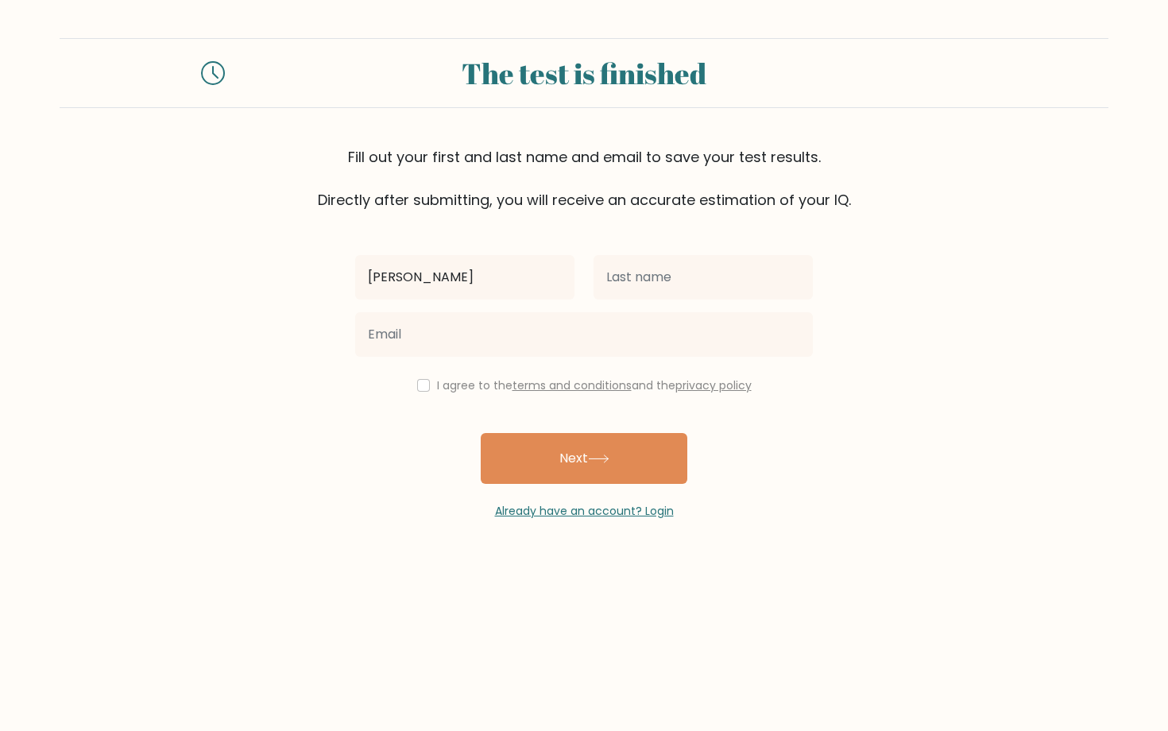
type input "[PERSON_NAME]"
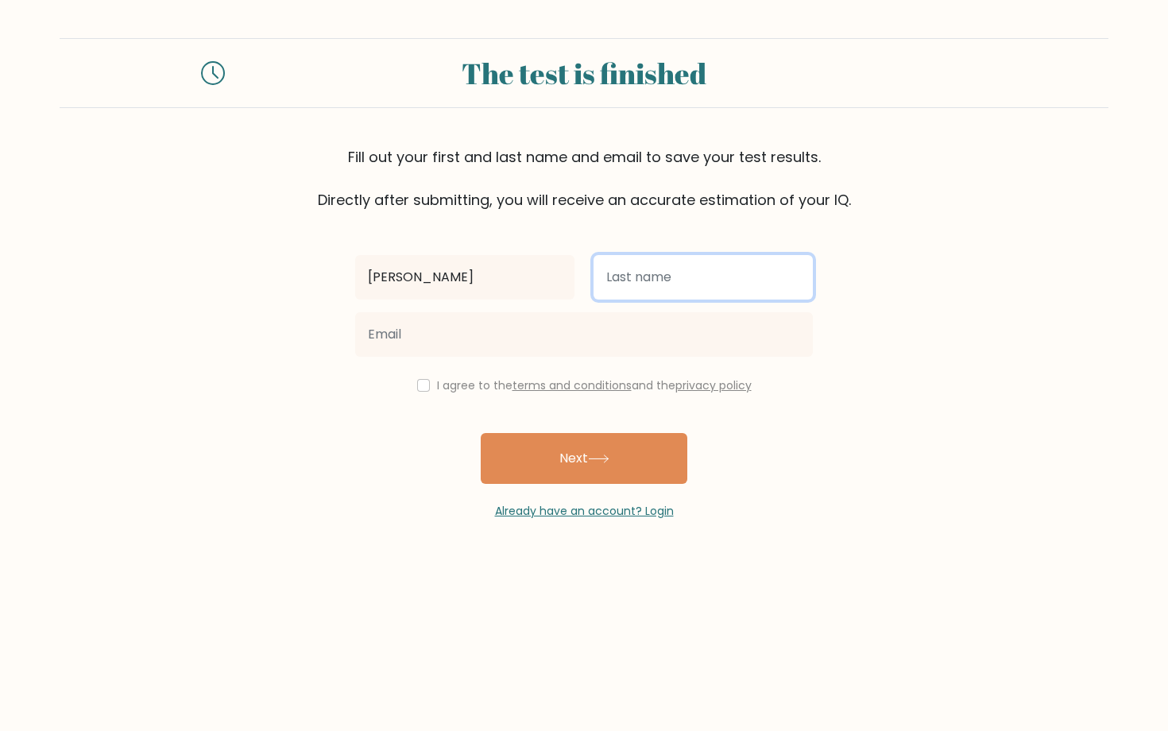
click at [654, 284] on input "text" at bounding box center [702, 277] width 219 height 44
type input "Gadge"
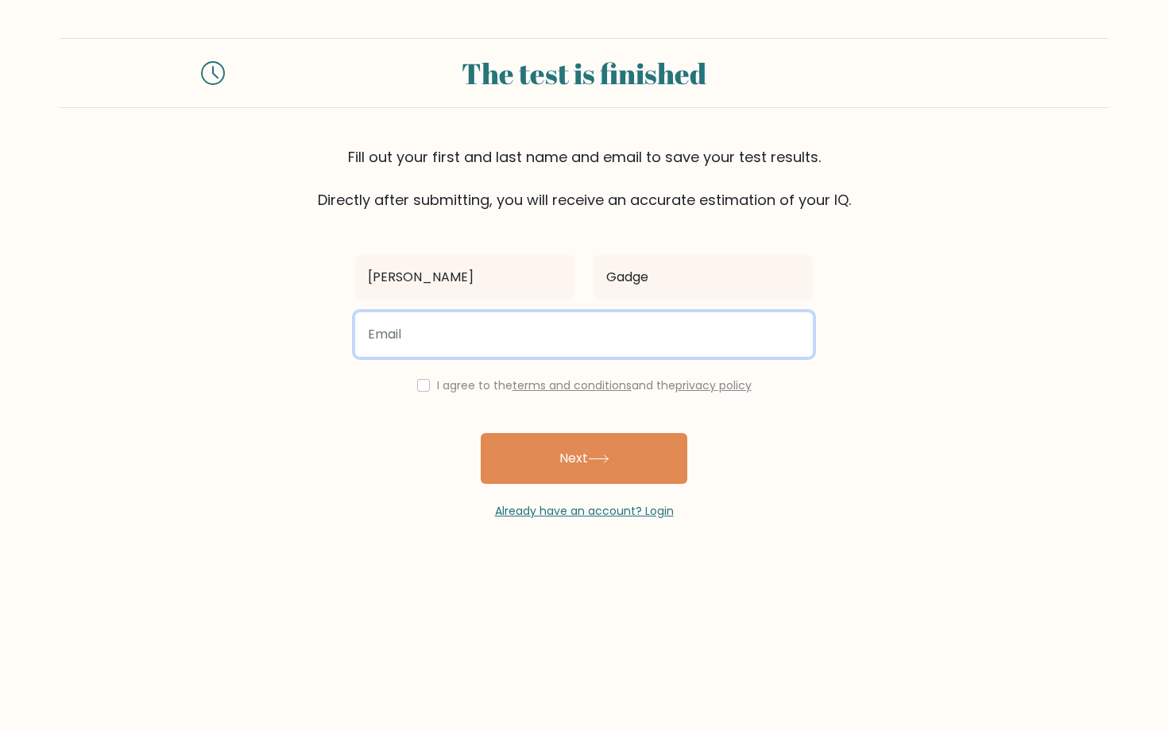
click at [434, 334] on input "email" at bounding box center [584, 334] width 458 height 44
type input "[PERSON_NAME][EMAIL_ADDRESS][PERSON_NAME][PERSON_NAME][DOMAIN_NAME]"
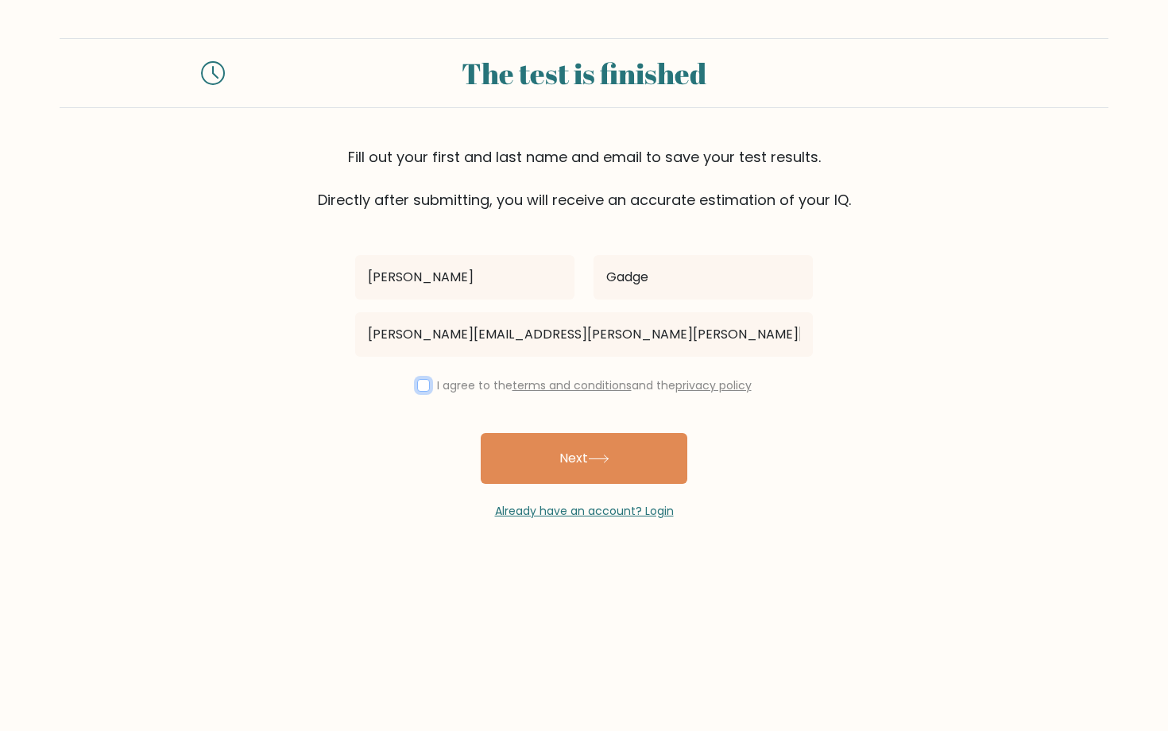
click at [420, 390] on input "checkbox" at bounding box center [423, 385] width 13 height 13
checkbox input "true"
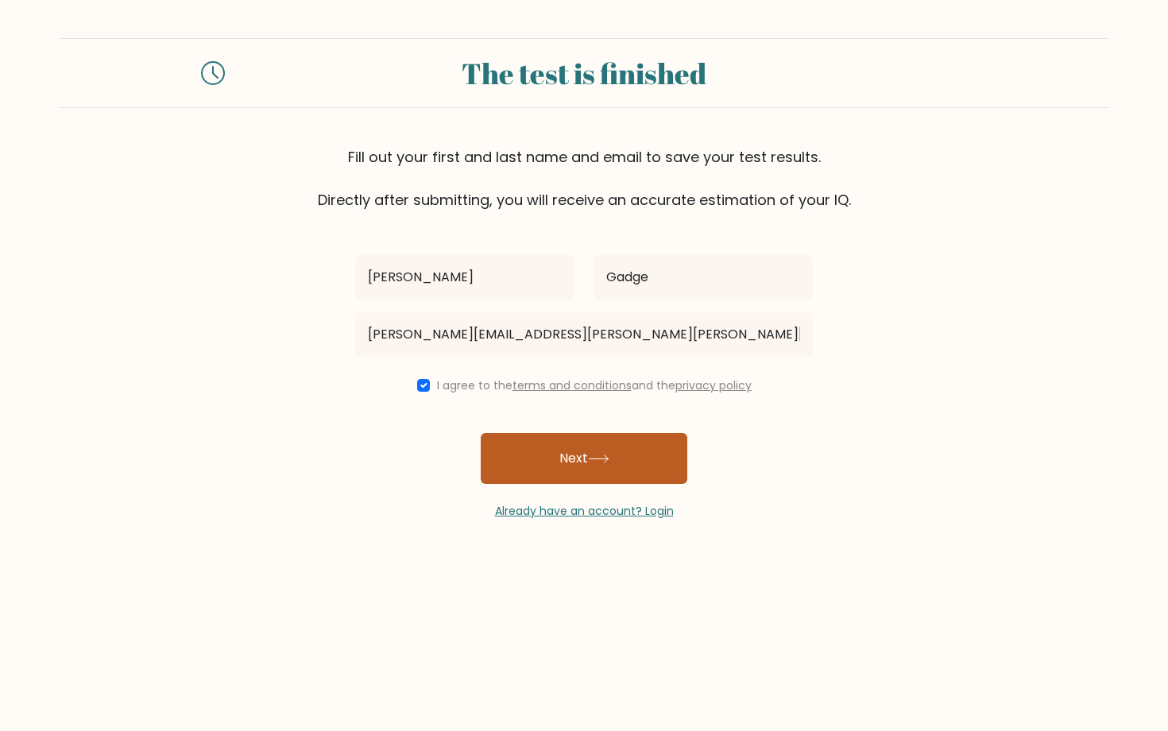
click at [527, 447] on button "Next" at bounding box center [584, 458] width 207 height 51
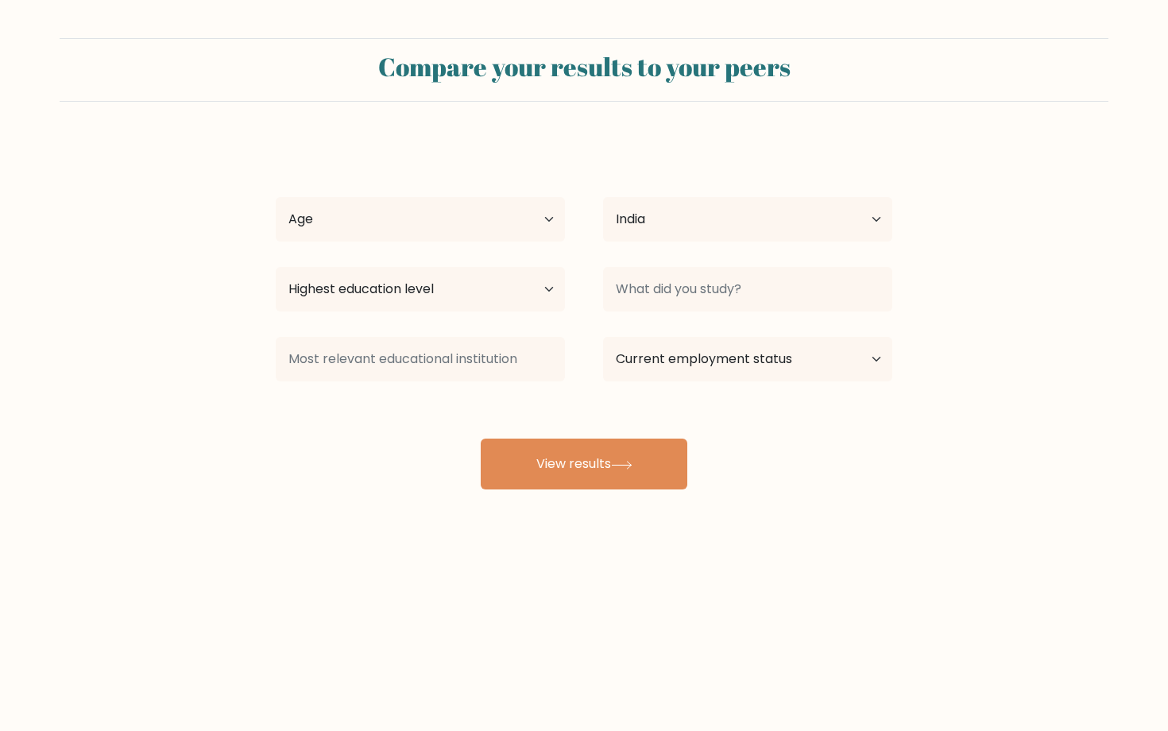
select select "IN"
click at [547, 219] on select "Age Under [DEMOGRAPHIC_DATA] [DEMOGRAPHIC_DATA] [DEMOGRAPHIC_DATA] [DEMOGRAPHIC…" at bounding box center [420, 219] width 289 height 44
select select "min_18"
click at [651, 226] on select "Country [GEOGRAPHIC_DATA] [GEOGRAPHIC_DATA] [GEOGRAPHIC_DATA] [US_STATE] [GEOGR…" at bounding box center [747, 219] width 289 height 44
click at [493, 294] on select "Highest education level No schooling Primary Lower Secondary Upper Secondary Oc…" at bounding box center [420, 289] width 289 height 44
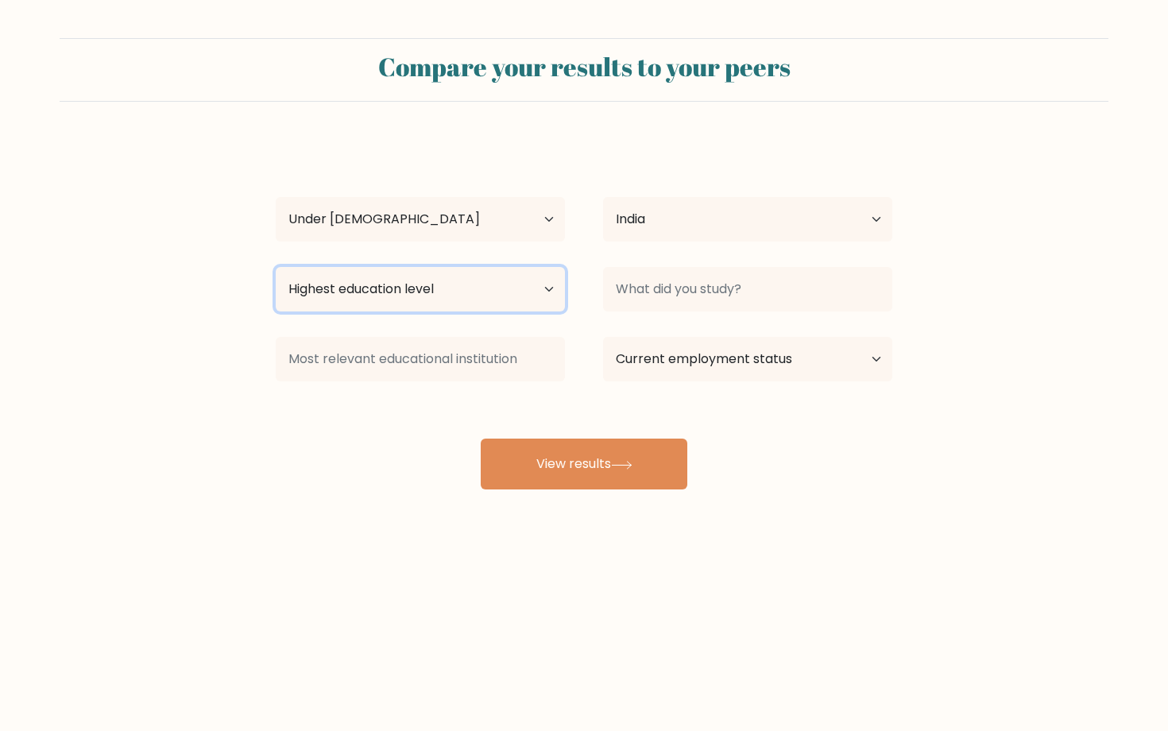
select select "upper_secondary"
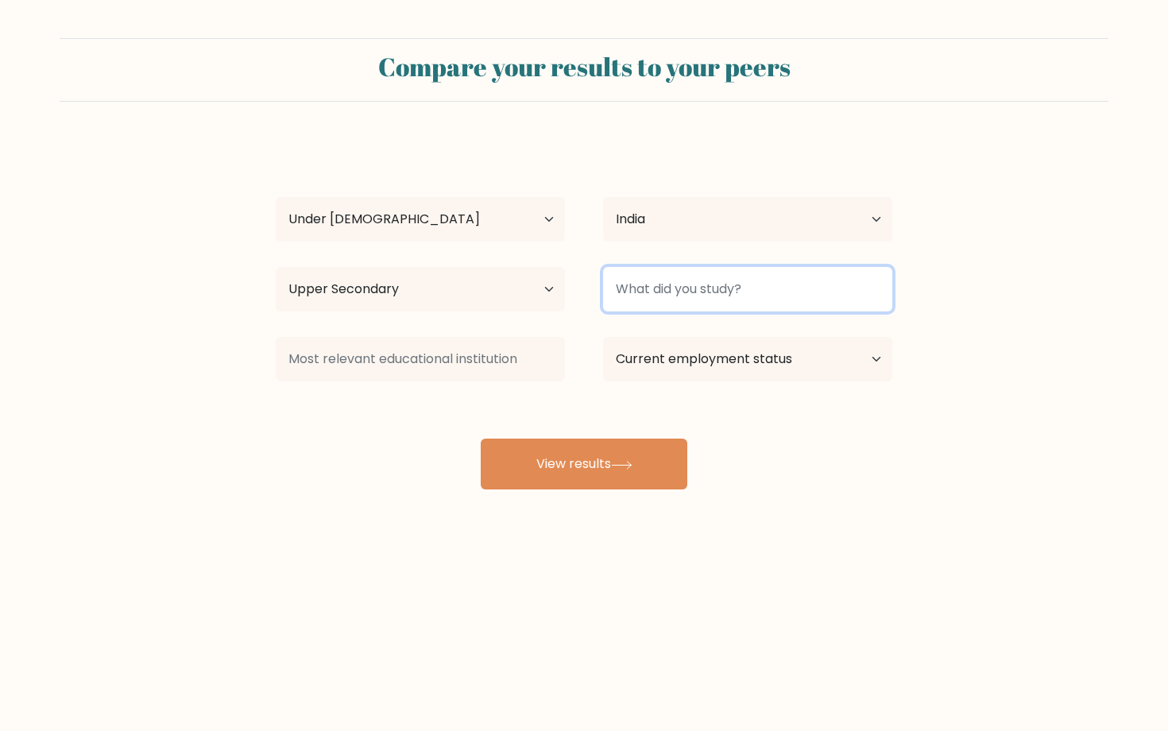
click at [750, 286] on input at bounding box center [747, 289] width 289 height 44
type input "gp"
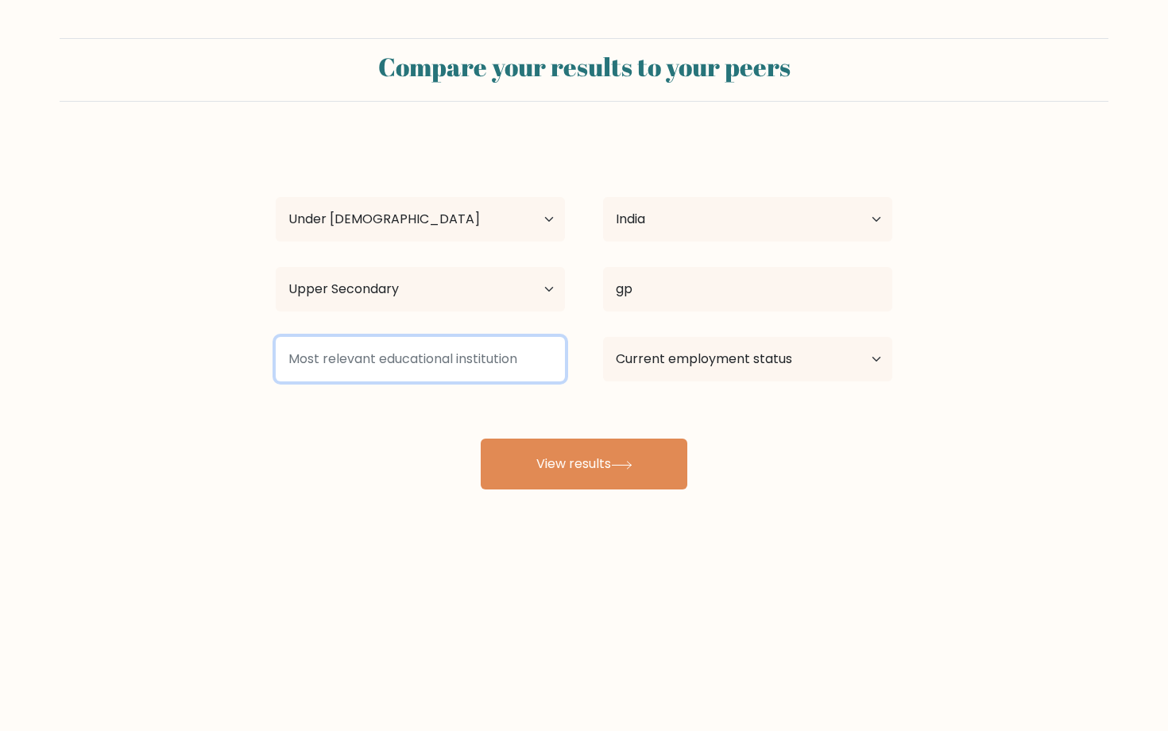
click at [461, 351] on input at bounding box center [420, 359] width 289 height 44
type input "ois"
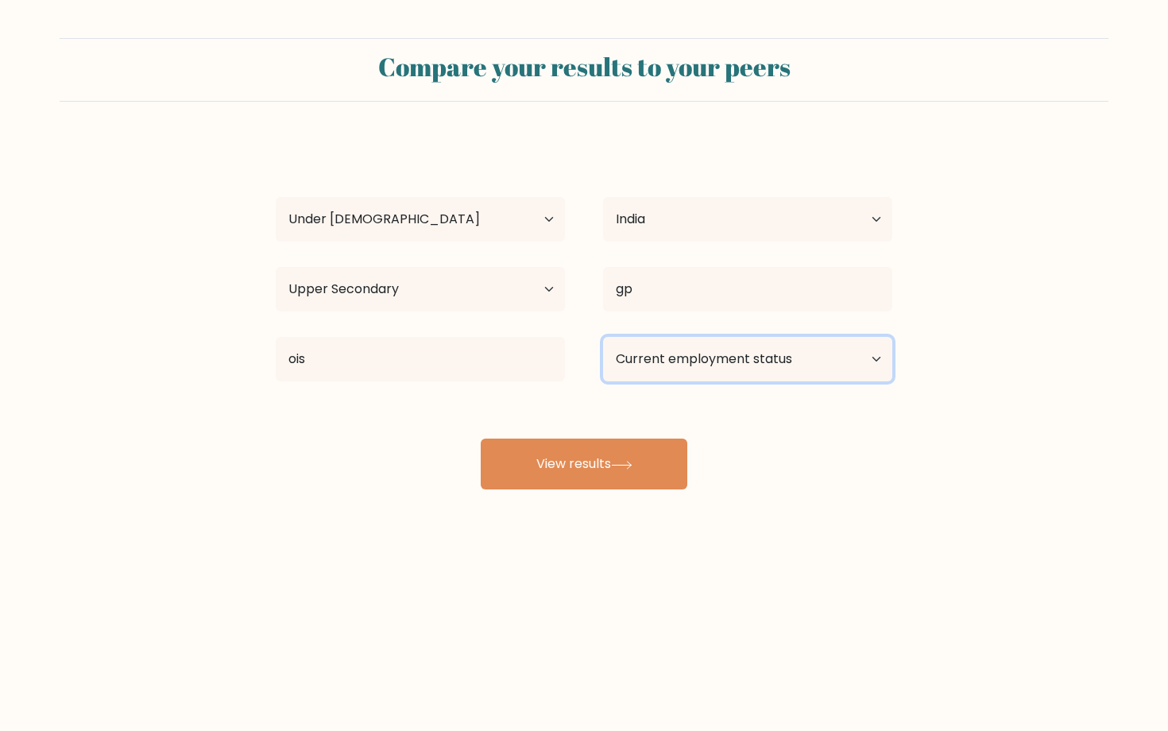
click at [771, 356] on select "Current employment status Employed Student Retired Other / prefer not to answer" at bounding box center [747, 359] width 289 height 44
select select "student"
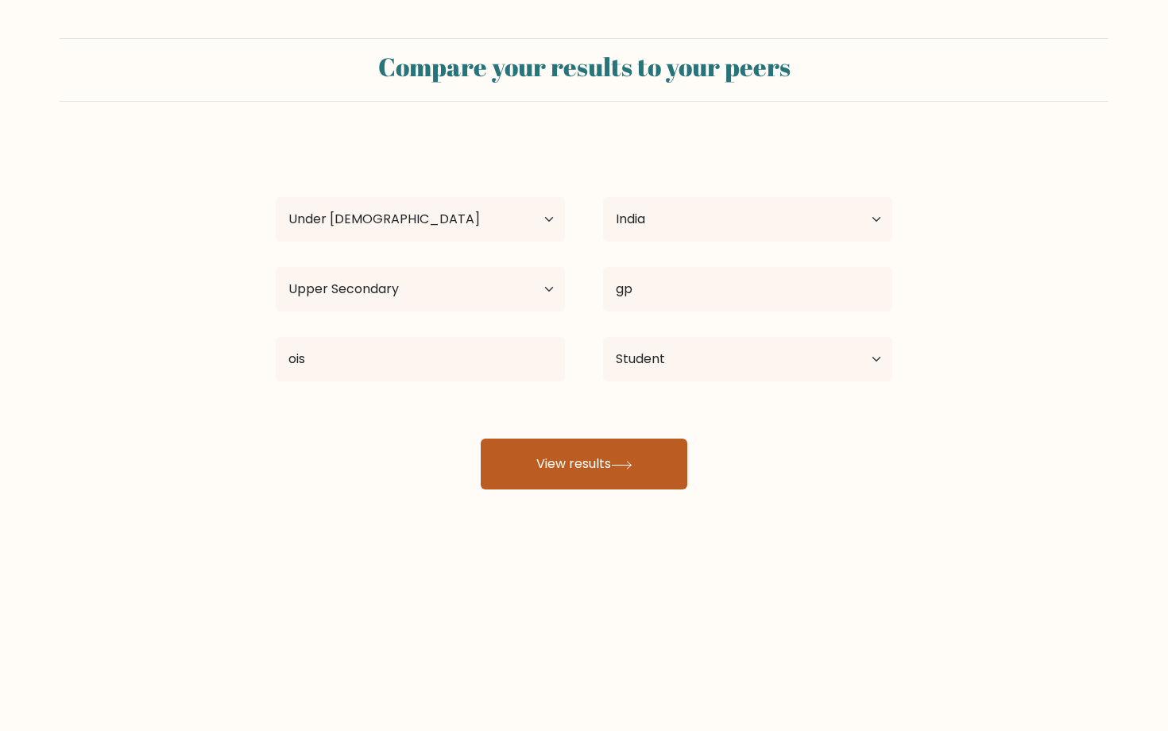
click at [627, 439] on button "View results" at bounding box center [584, 464] width 207 height 51
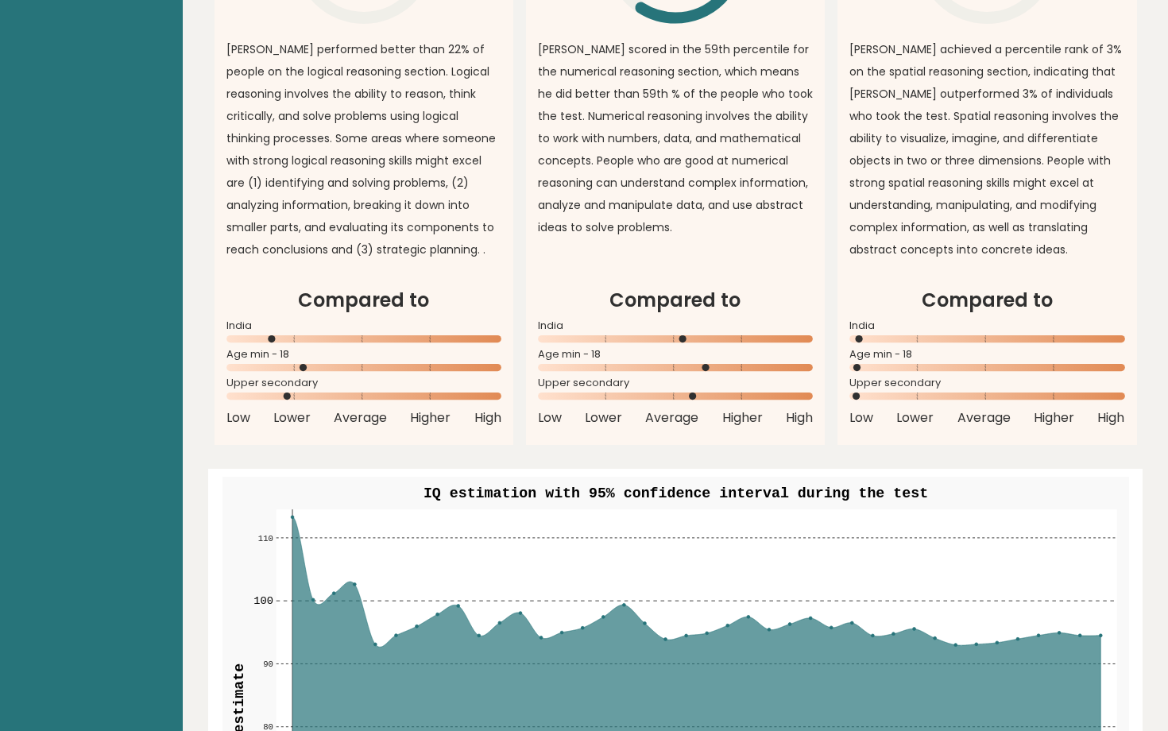
scroll to position [1537, 0]
